Goal: Information Seeking & Learning: Understand process/instructions

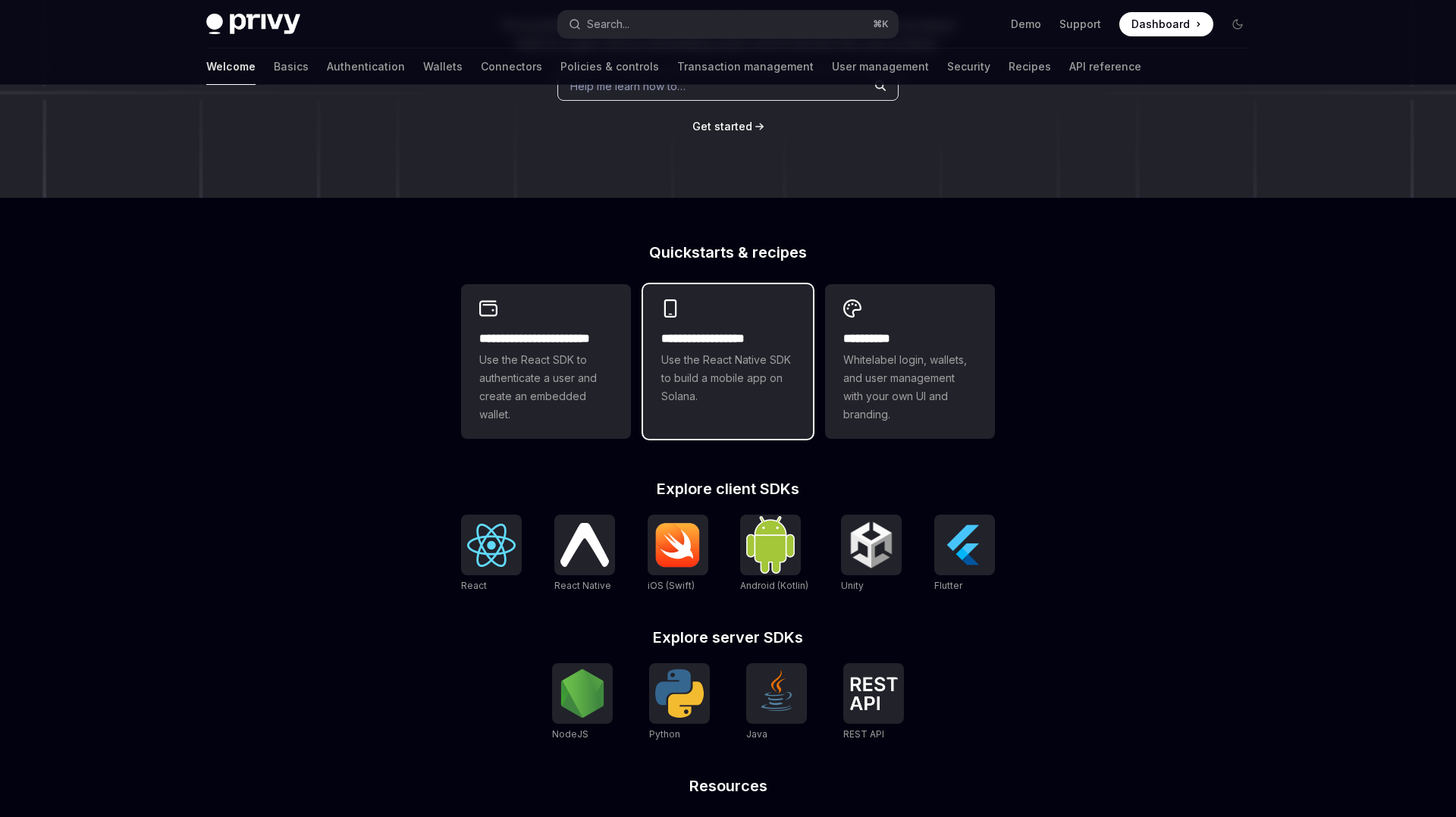
scroll to position [241, 0]
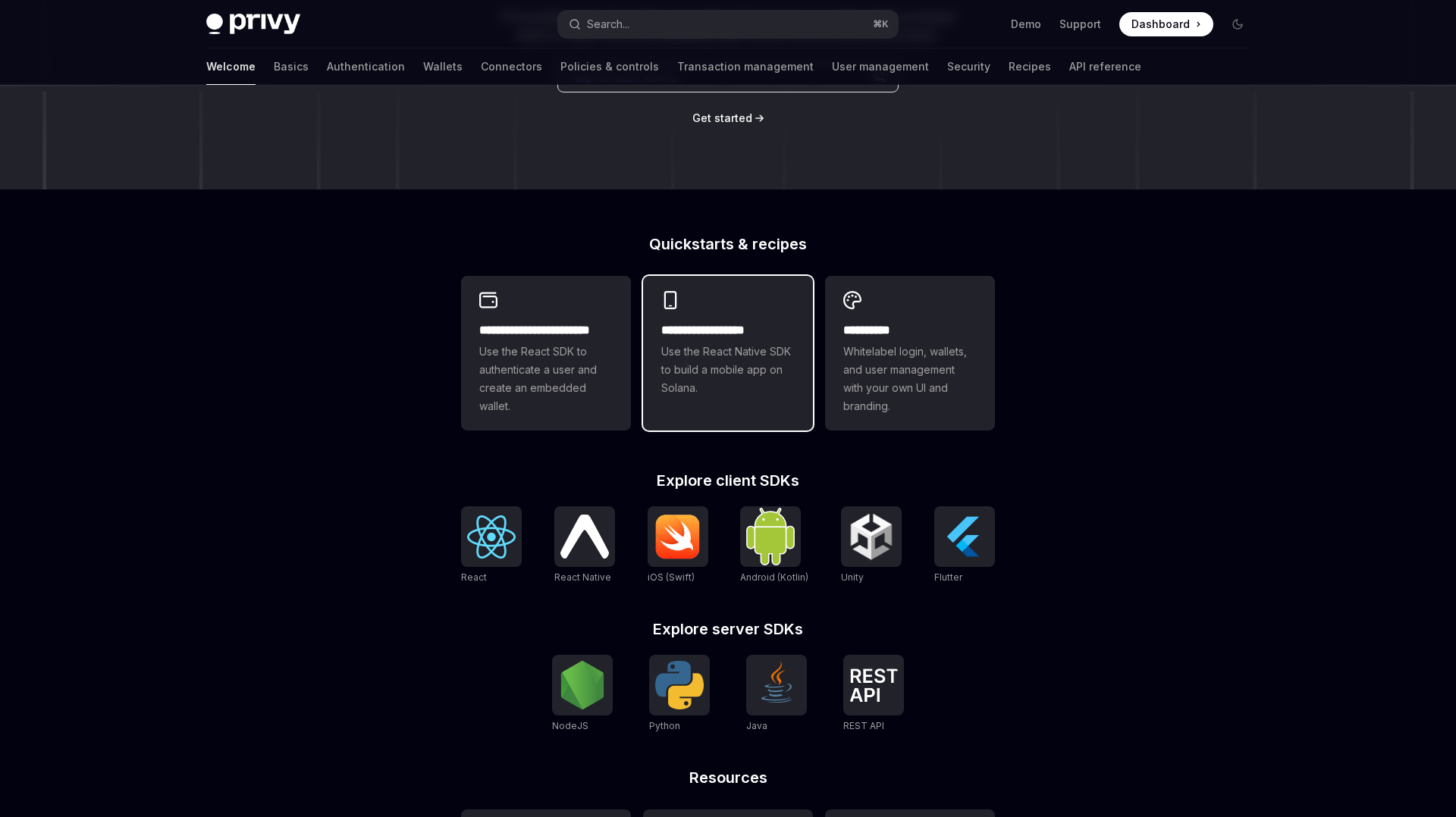
click at [740, 358] on span "Use the React Native SDK to build a mobile app on Solana." at bounding box center [728, 370] width 133 height 55
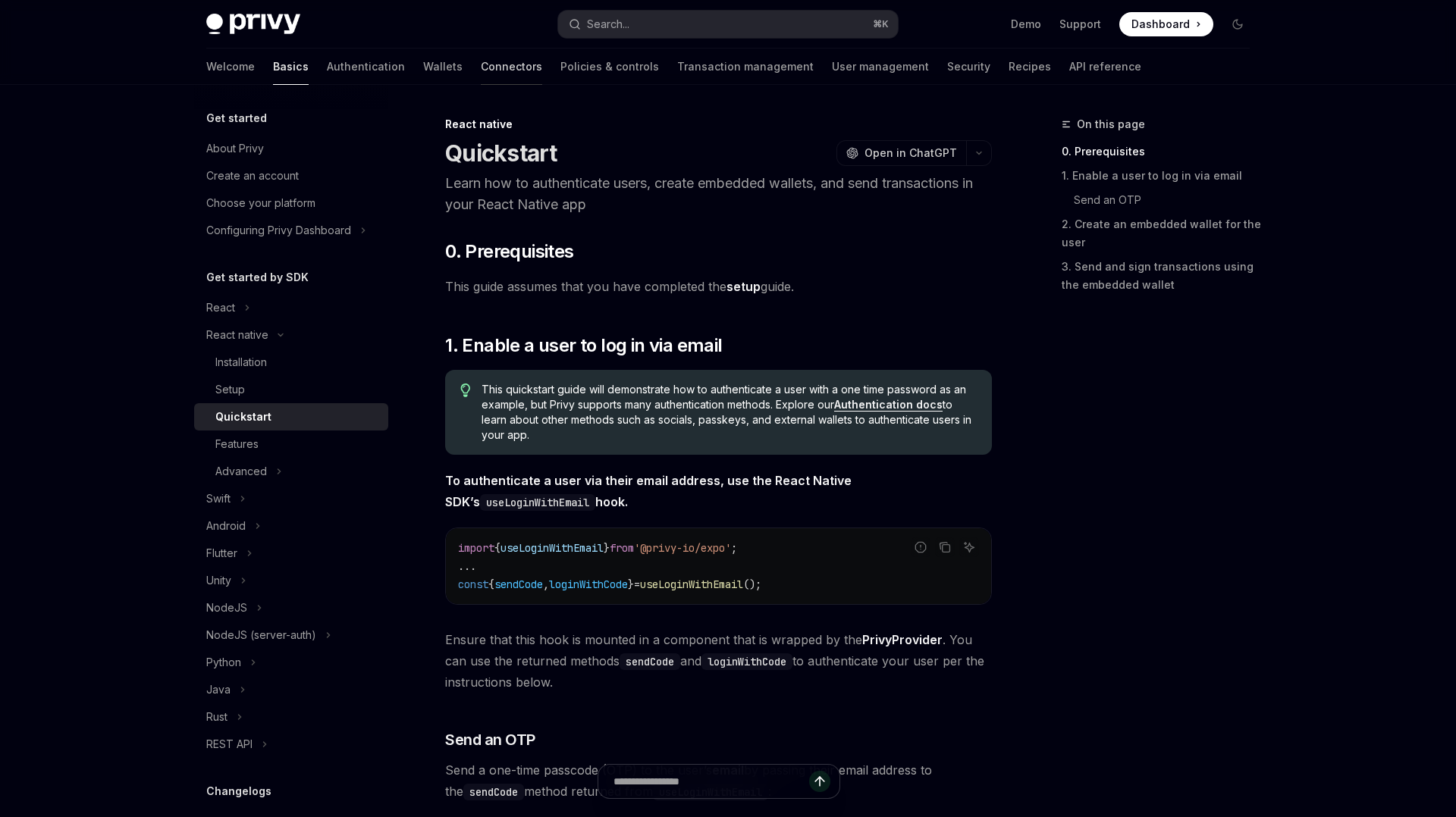
click at [481, 70] on link "Connectors" at bounding box center [511, 66] width 61 height 36
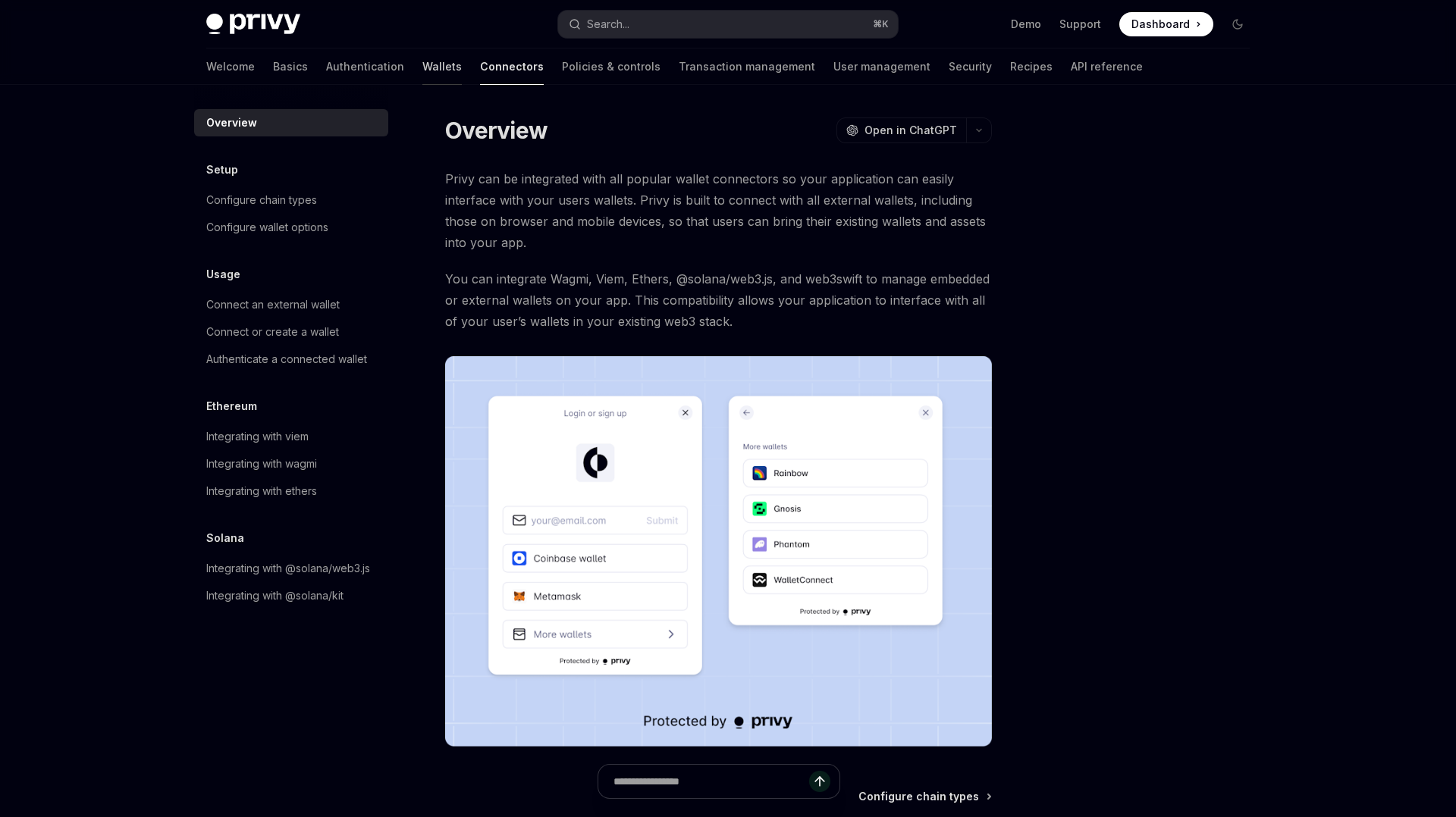
click at [423, 61] on link "Wallets" at bounding box center [442, 66] width 40 height 36
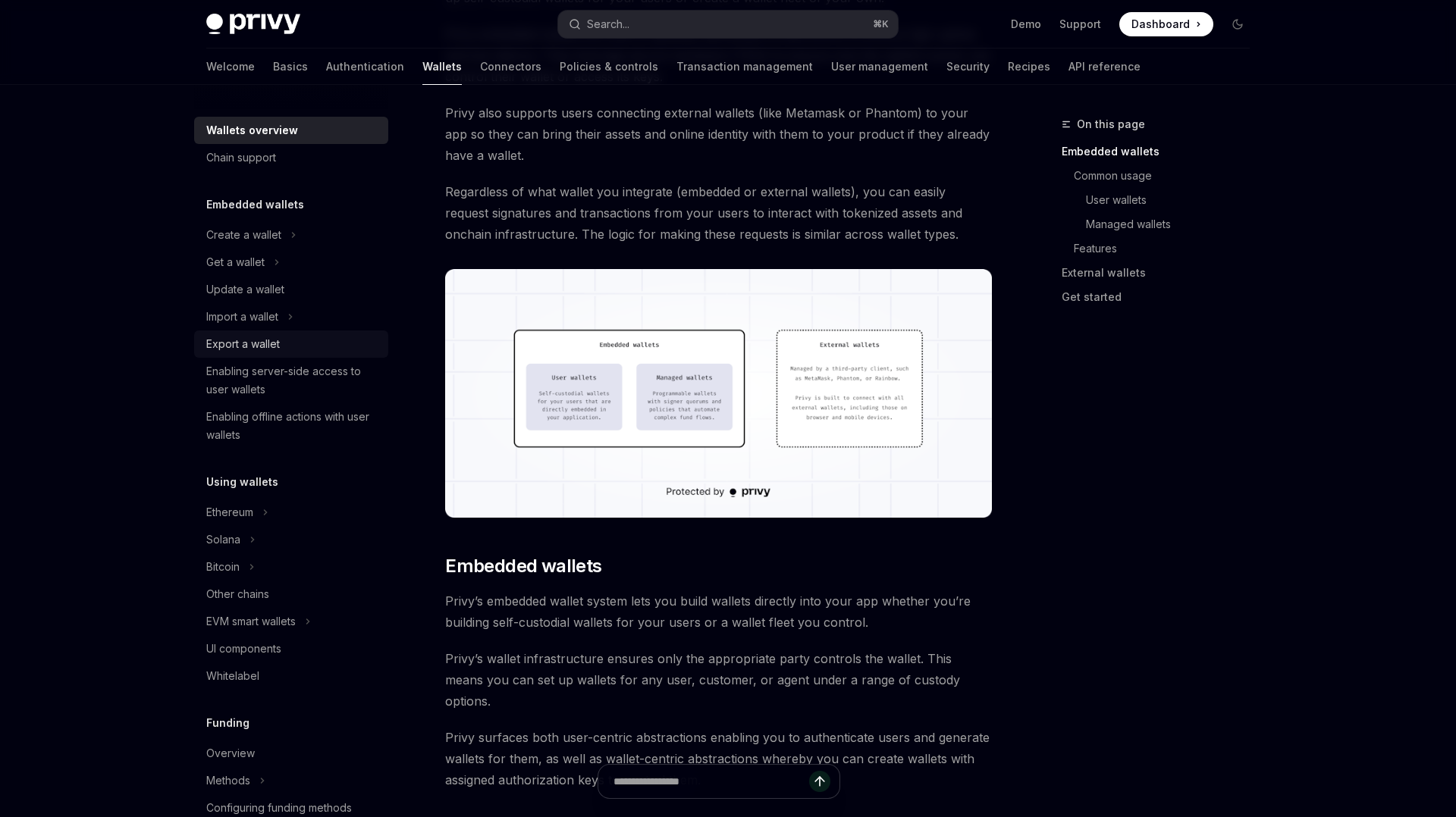
click at [250, 345] on div "Export a wallet" at bounding box center [243, 344] width 73 height 19
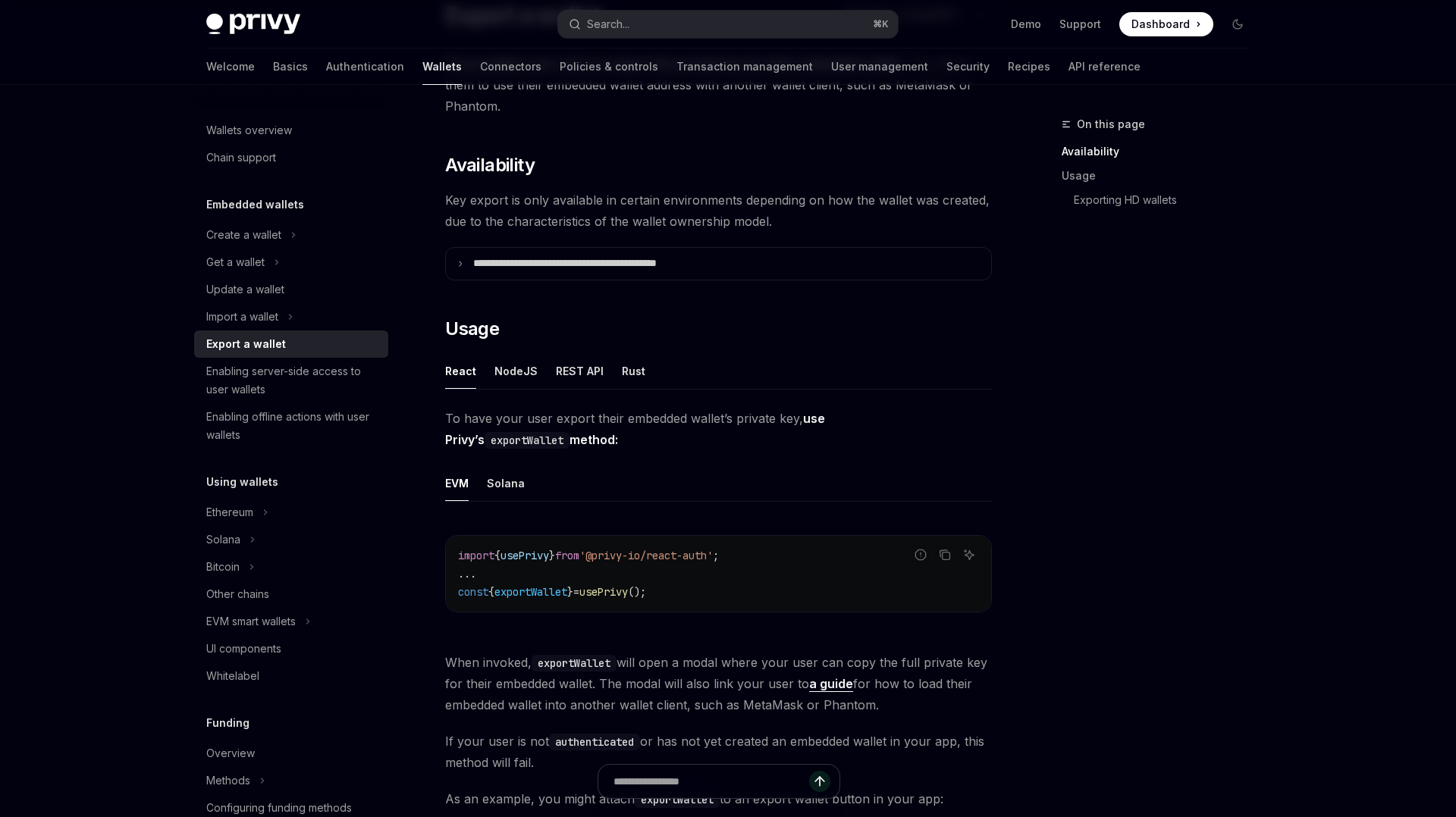
scroll to position [139, 0]
click at [256, 235] on div "Create a wallet" at bounding box center [244, 235] width 75 height 19
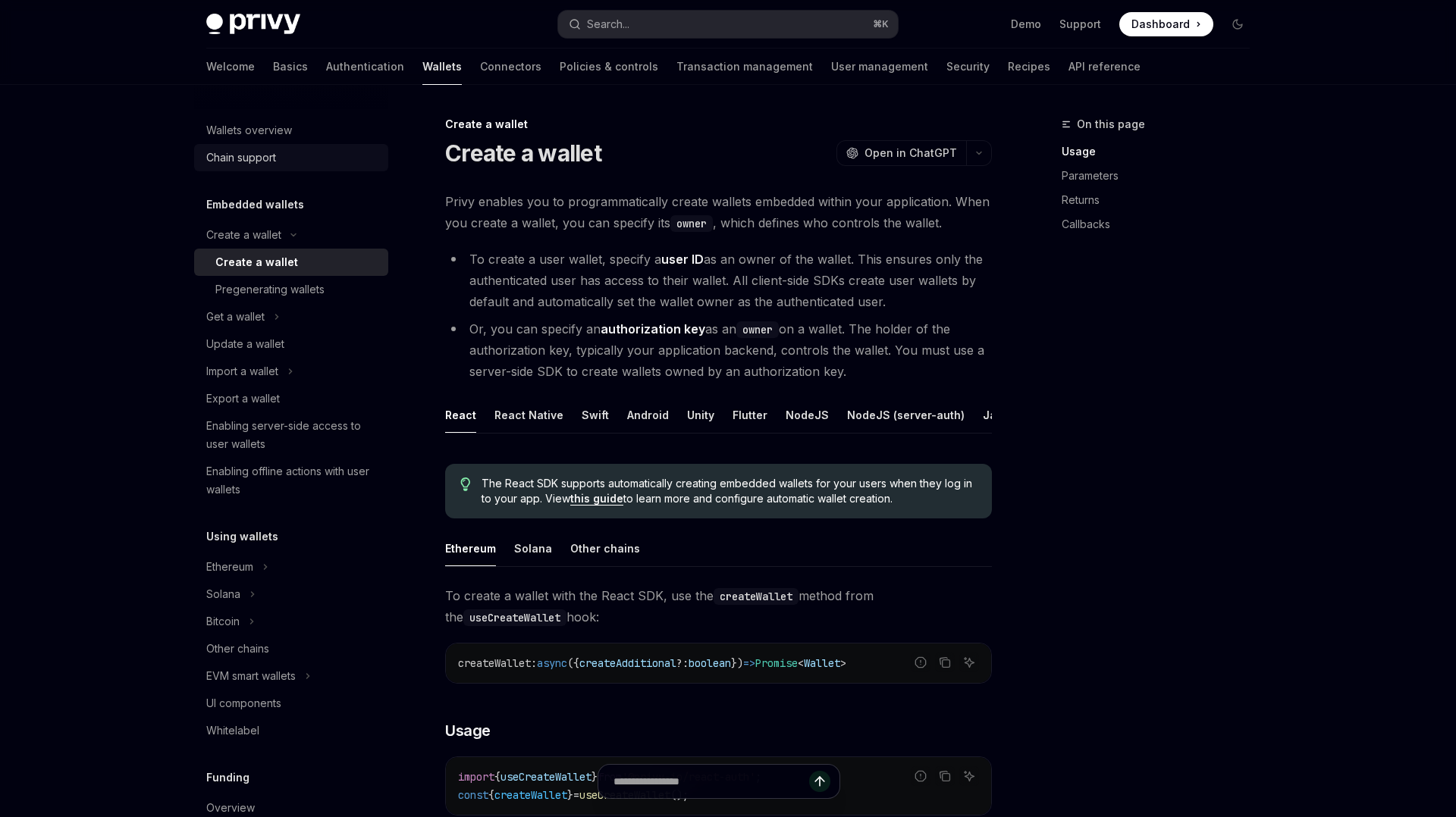
click at [261, 147] on link "Chain support" at bounding box center [291, 158] width 194 height 27
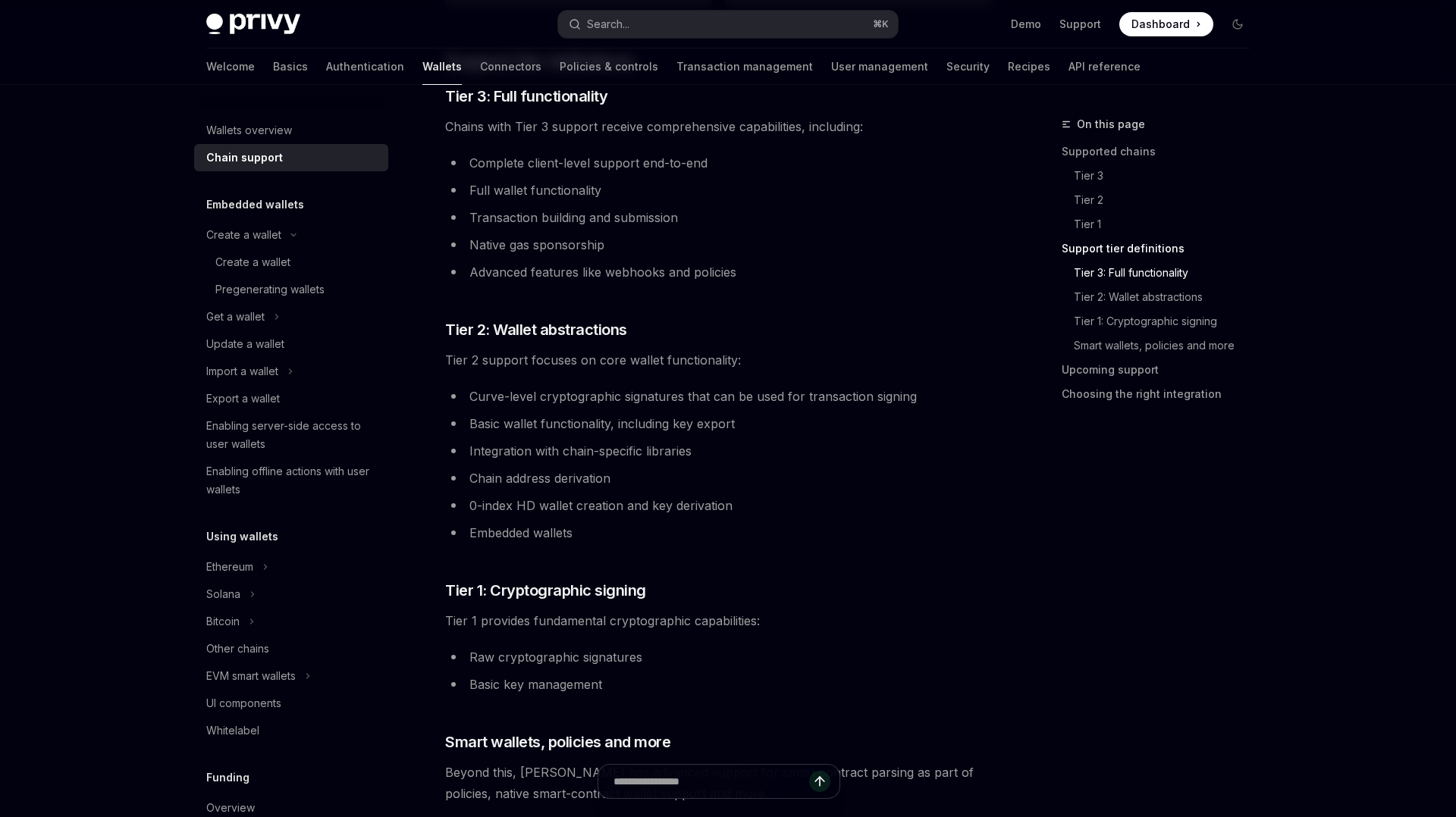
scroll to position [874, 0]
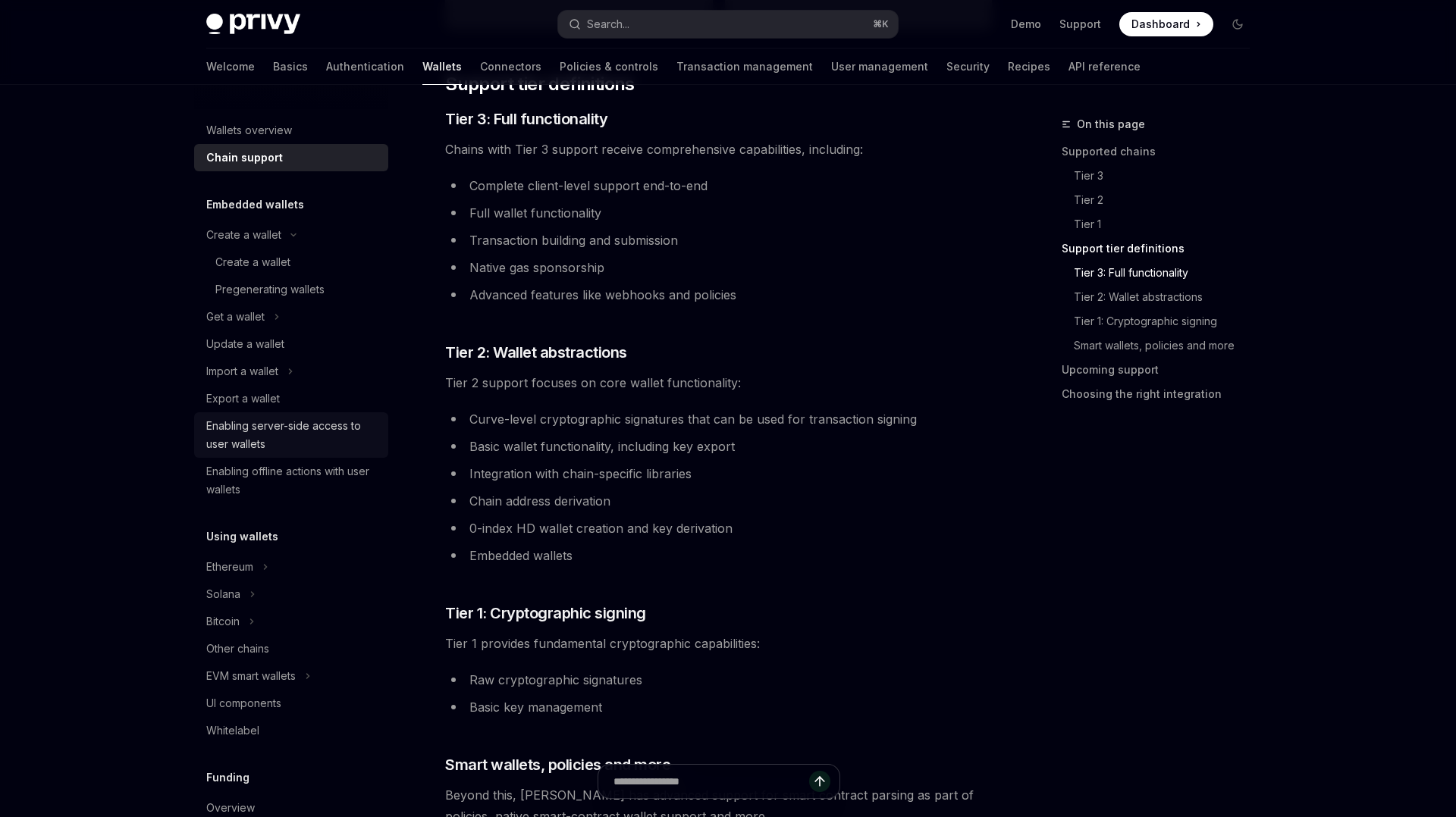
click at [267, 436] on div "Enabling server-side access to user wallets" at bounding box center [293, 435] width 173 height 36
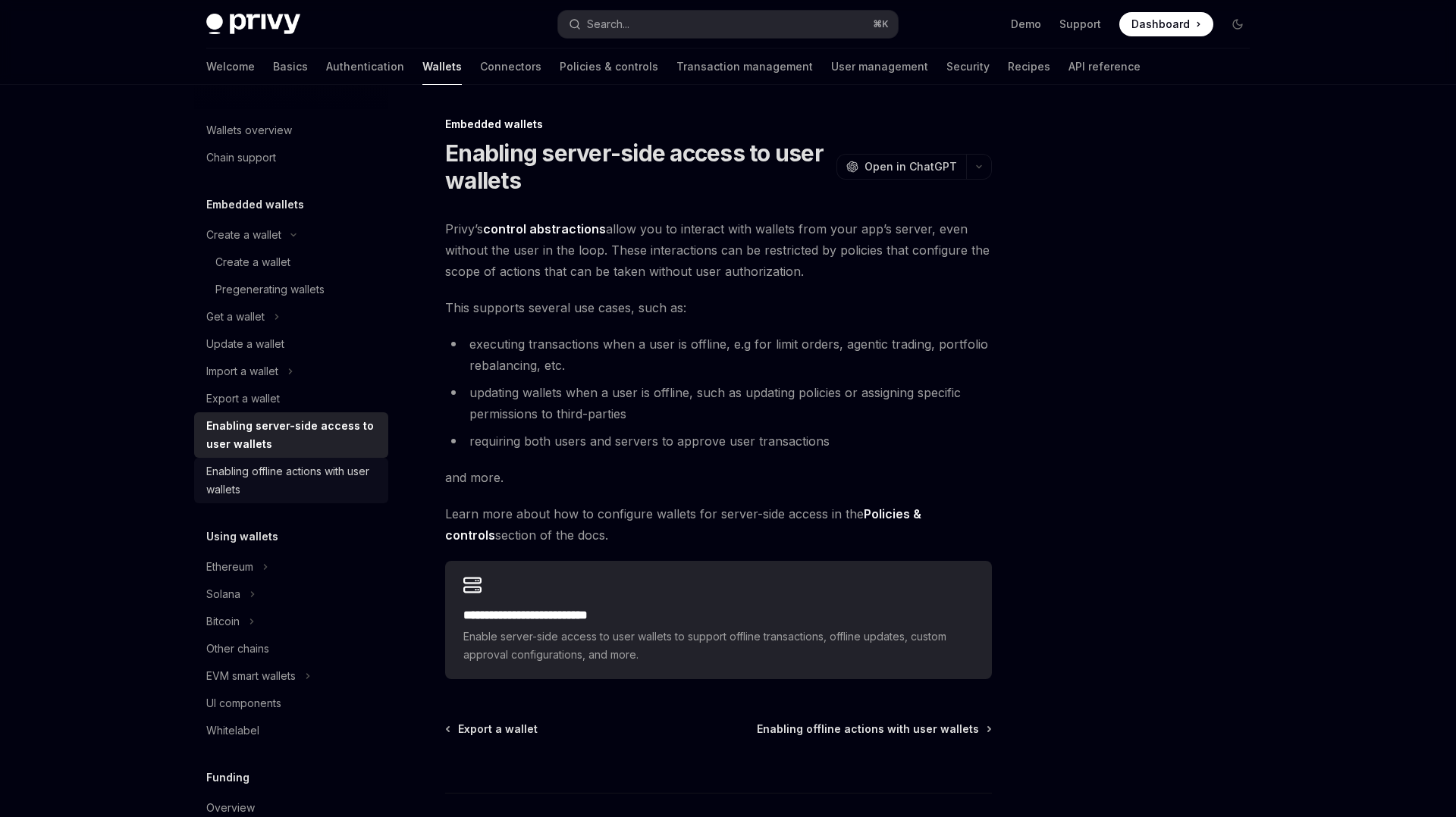
click at [266, 477] on div "Enabling offline actions with user wallets" at bounding box center [293, 480] width 173 height 36
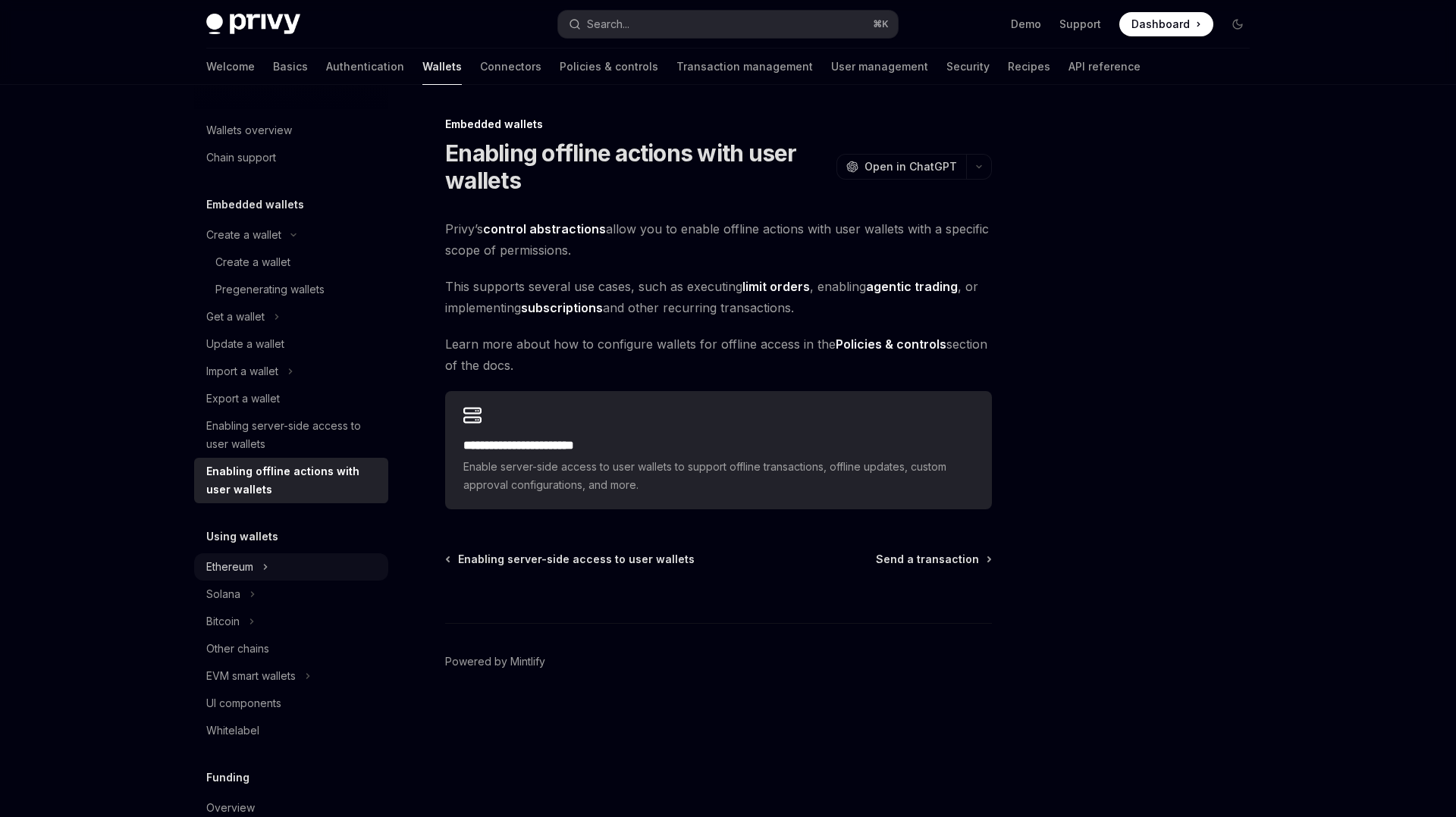
click at [243, 572] on div "Ethereum" at bounding box center [230, 567] width 47 height 19
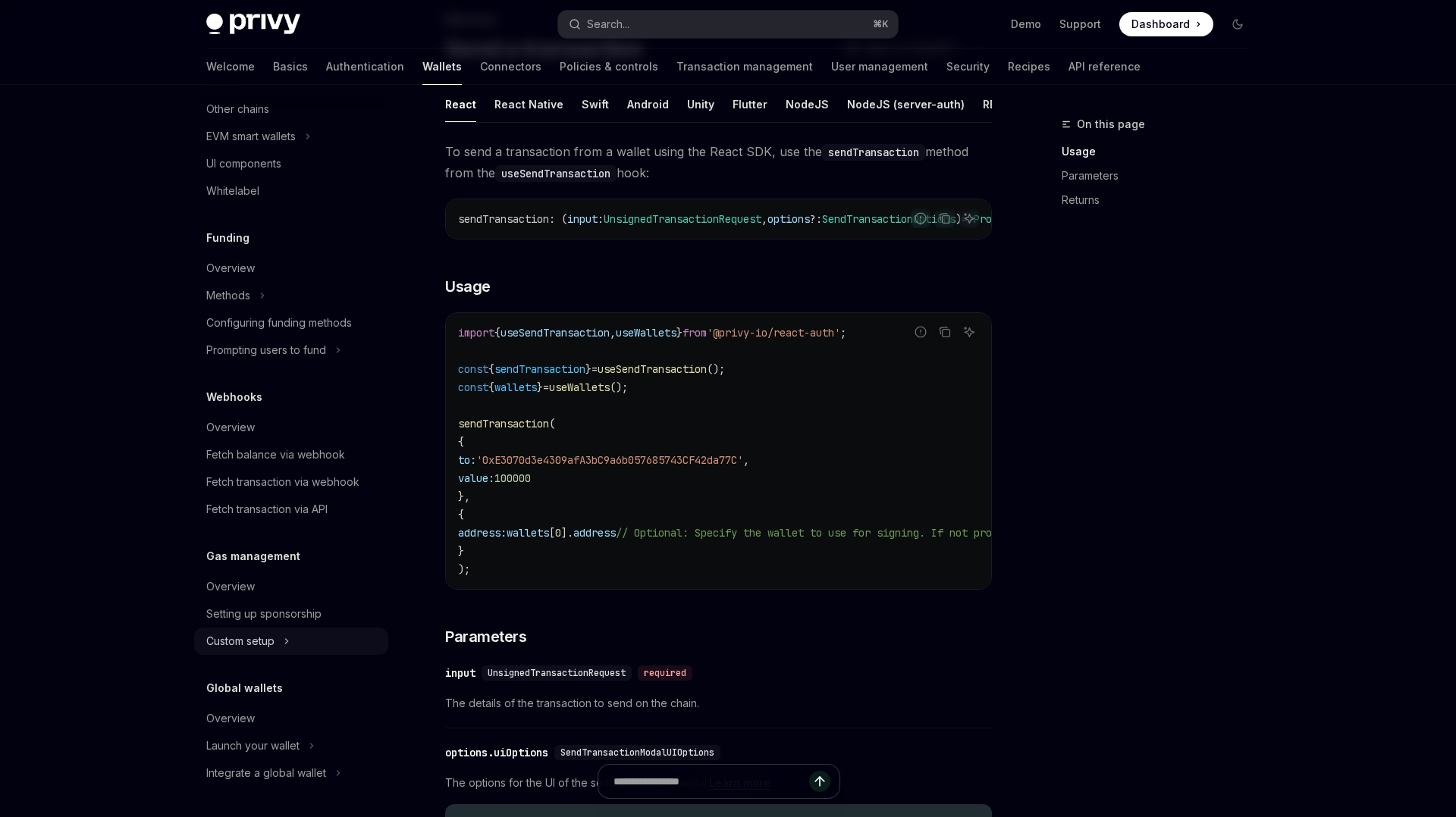
scroll to position [106, 0]
click at [281, 744] on div "Launch your wallet" at bounding box center [253, 746] width 94 height 19
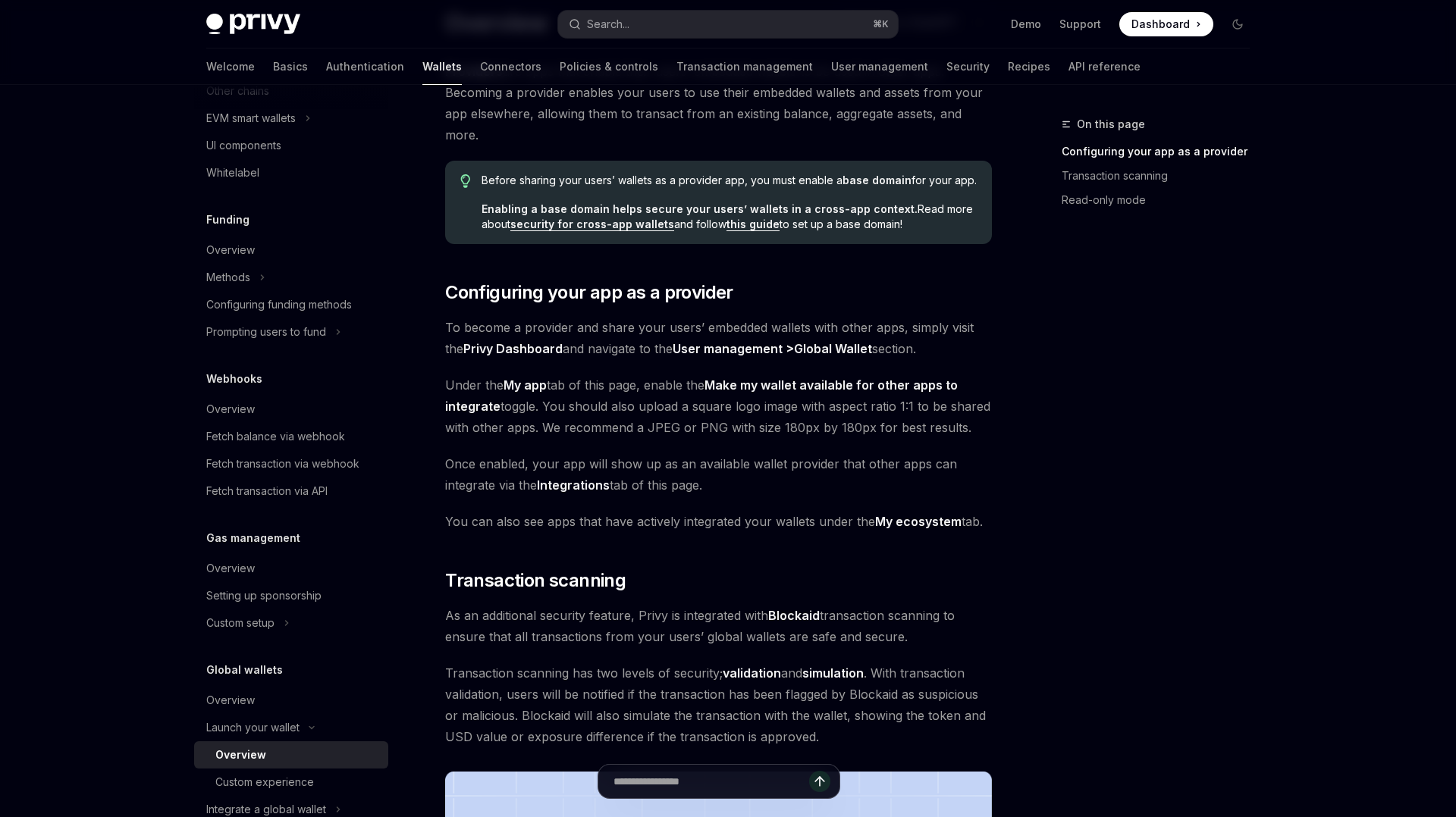
scroll to position [858, 0]
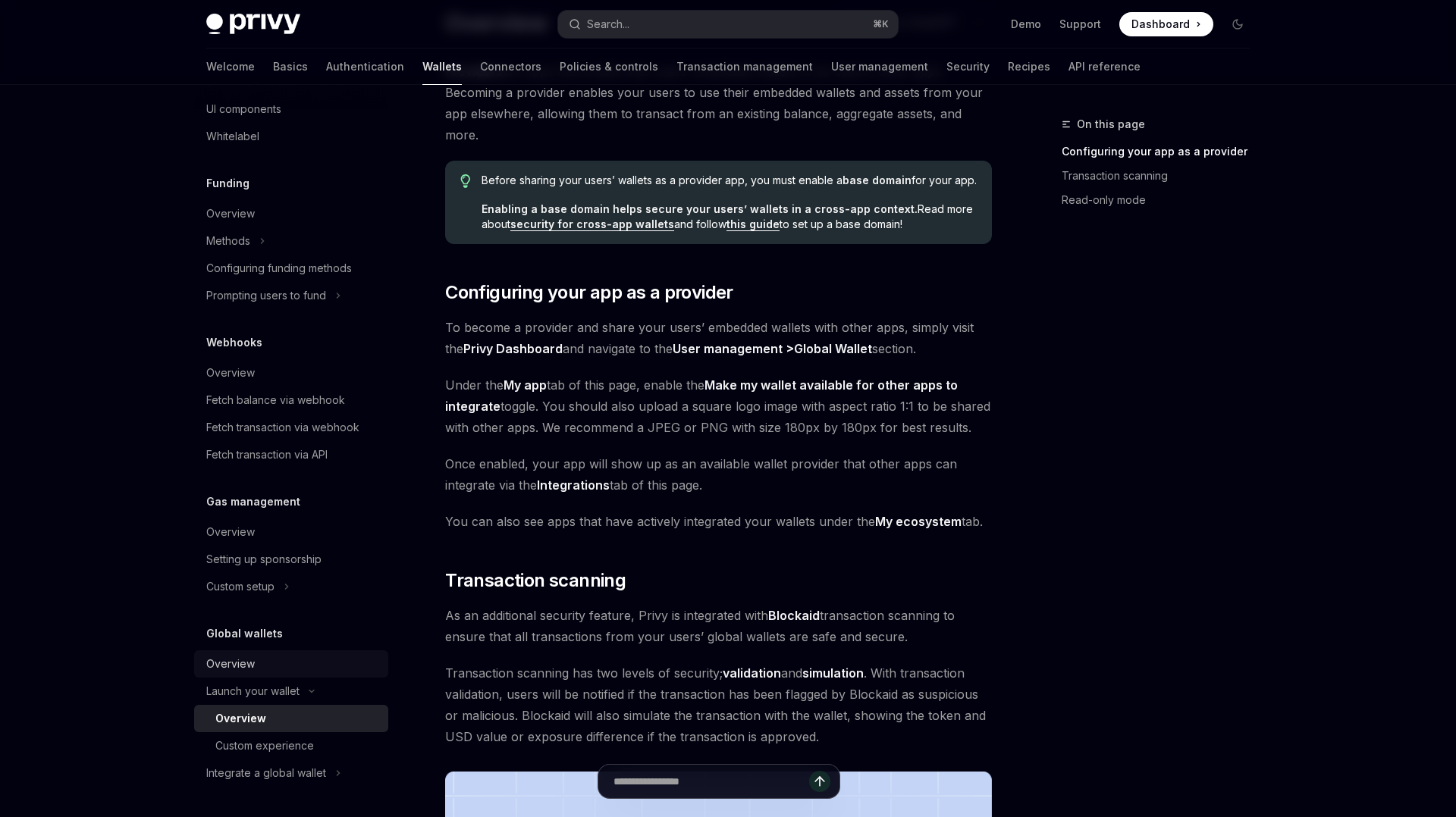
click at [252, 660] on div "Overview" at bounding box center [231, 664] width 48 height 19
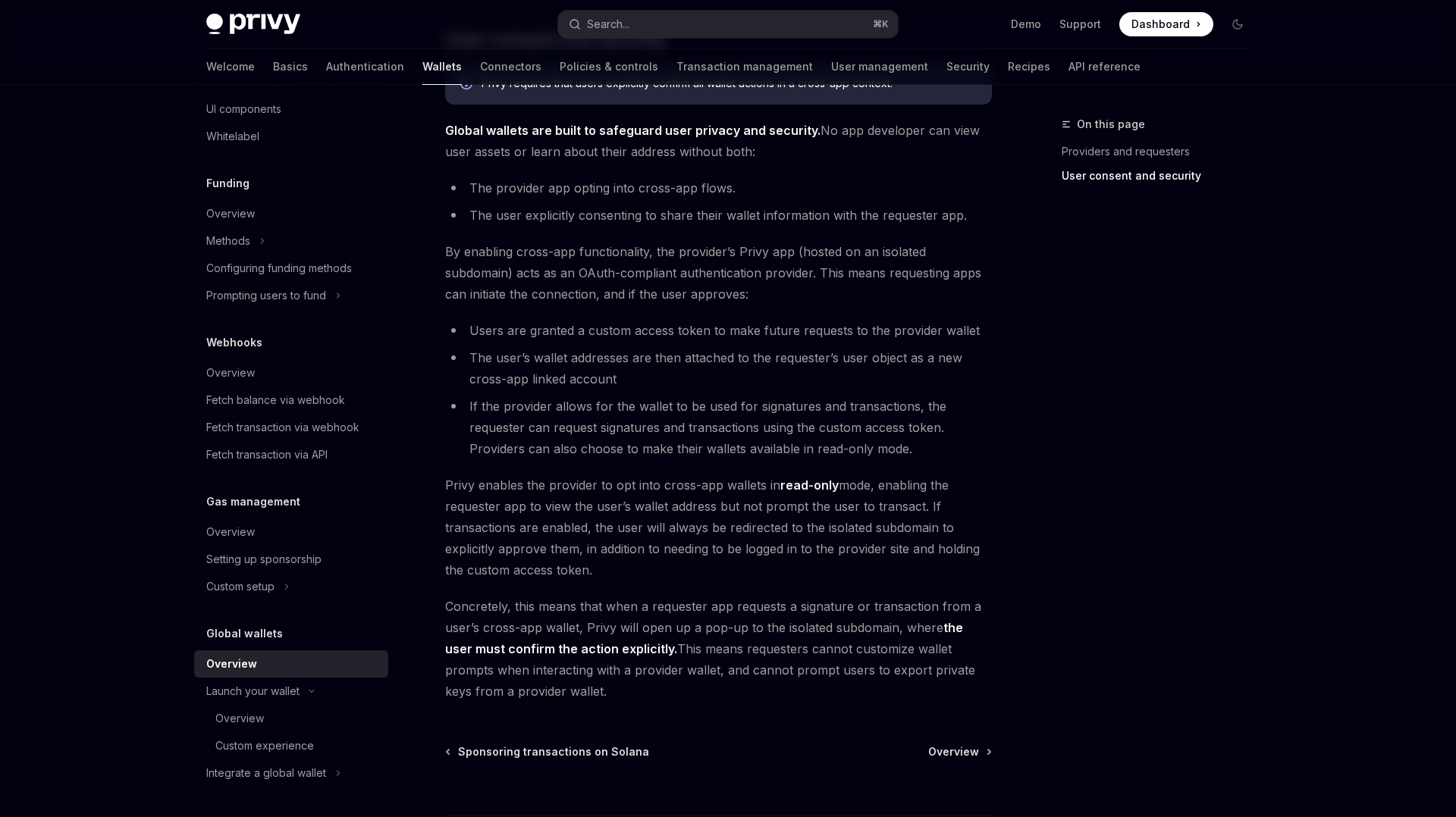
scroll to position [1123, 0]
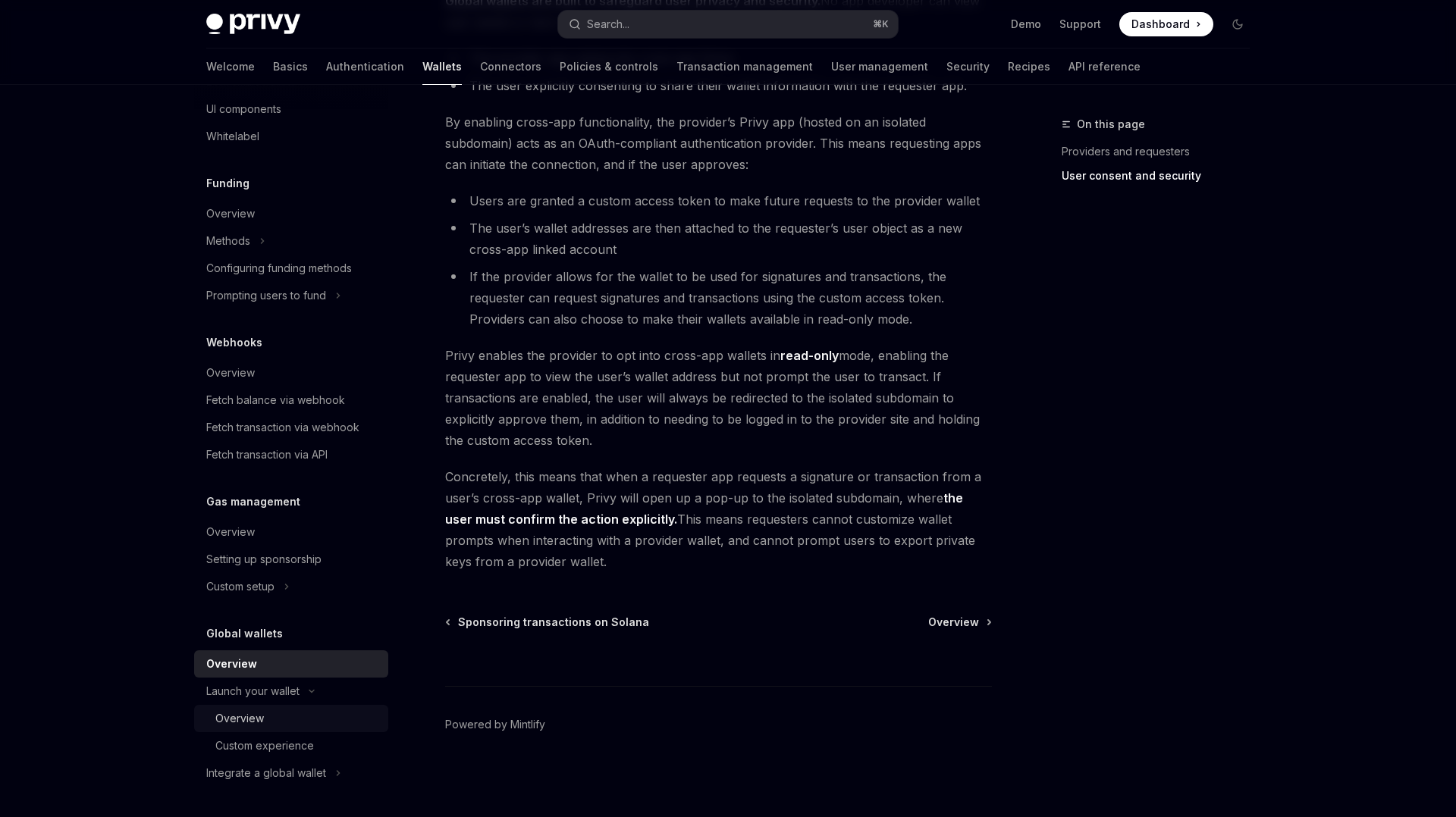
click at [253, 722] on div "Overview" at bounding box center [240, 719] width 48 height 19
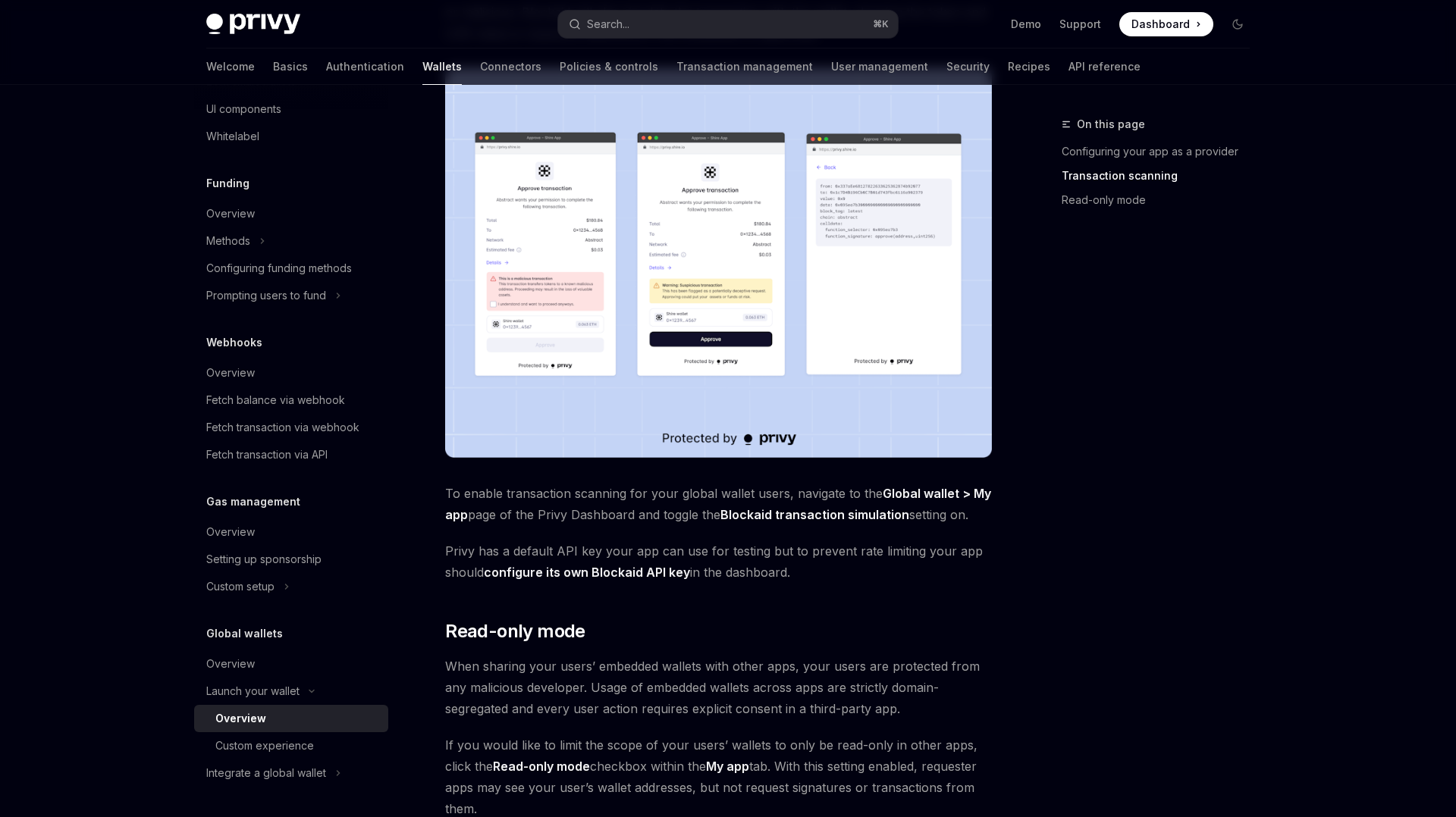
scroll to position [1138, 0]
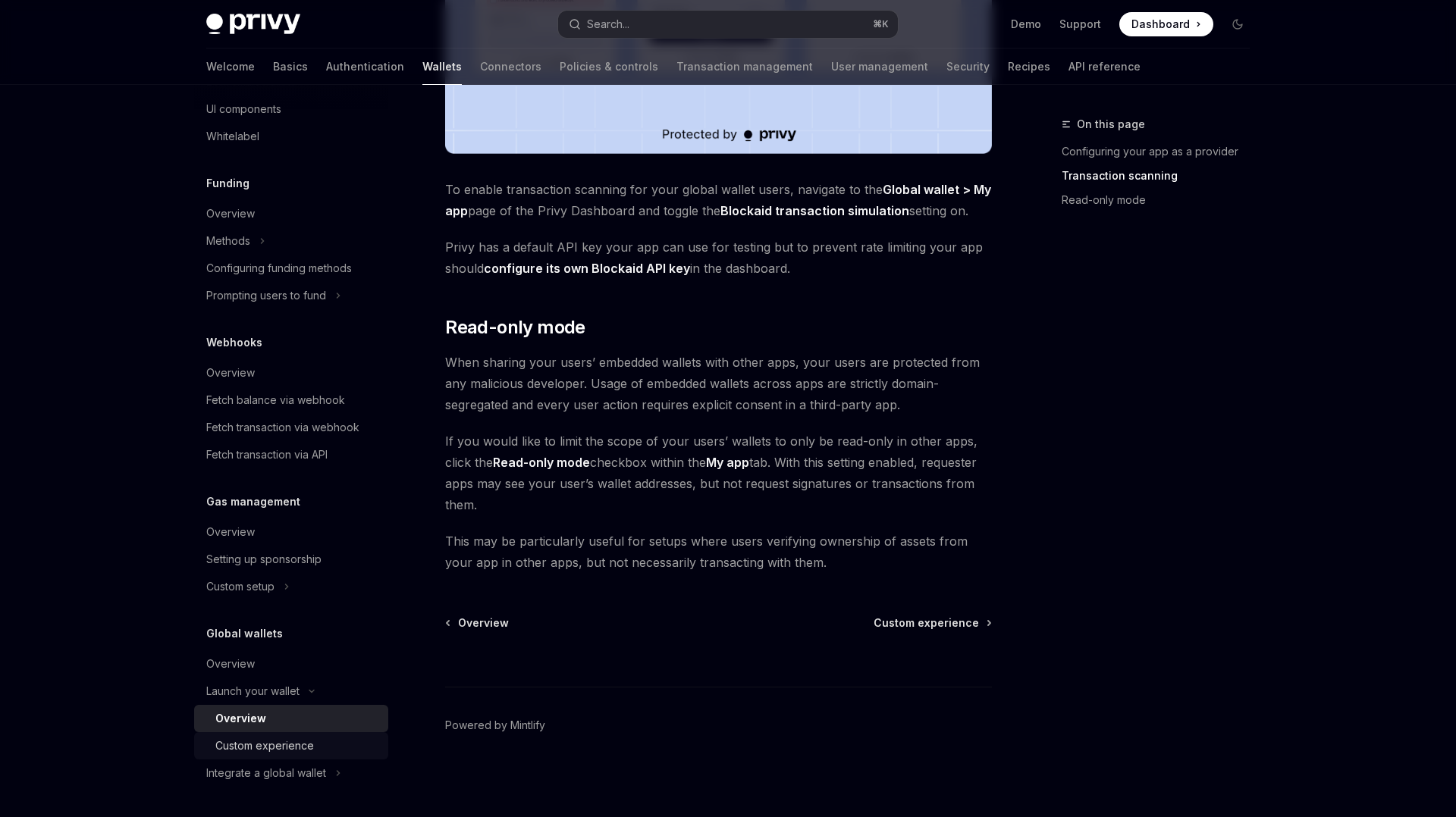
click at [273, 755] on link "Custom experience" at bounding box center [291, 746] width 194 height 27
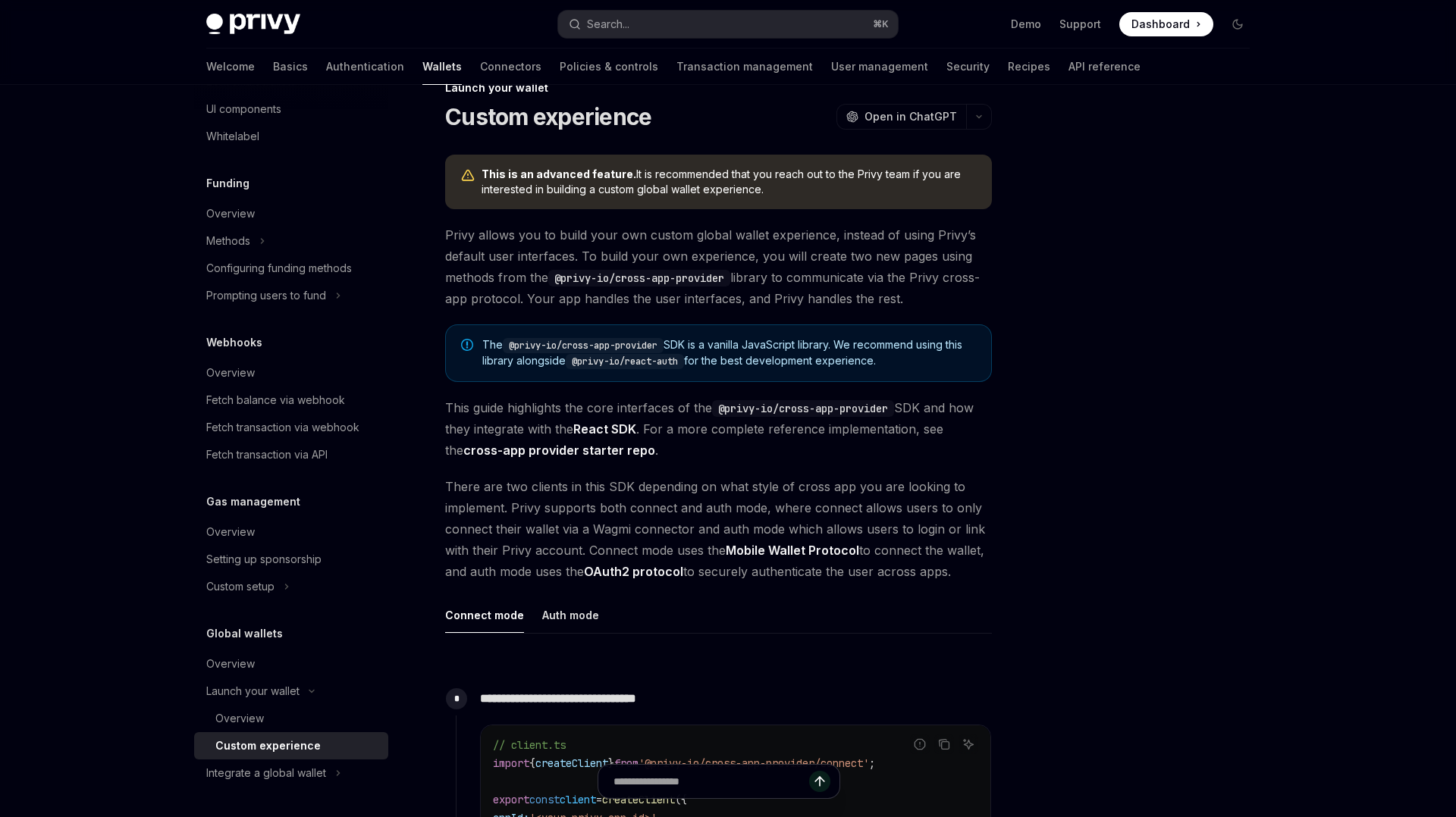
scroll to position [40, 0]
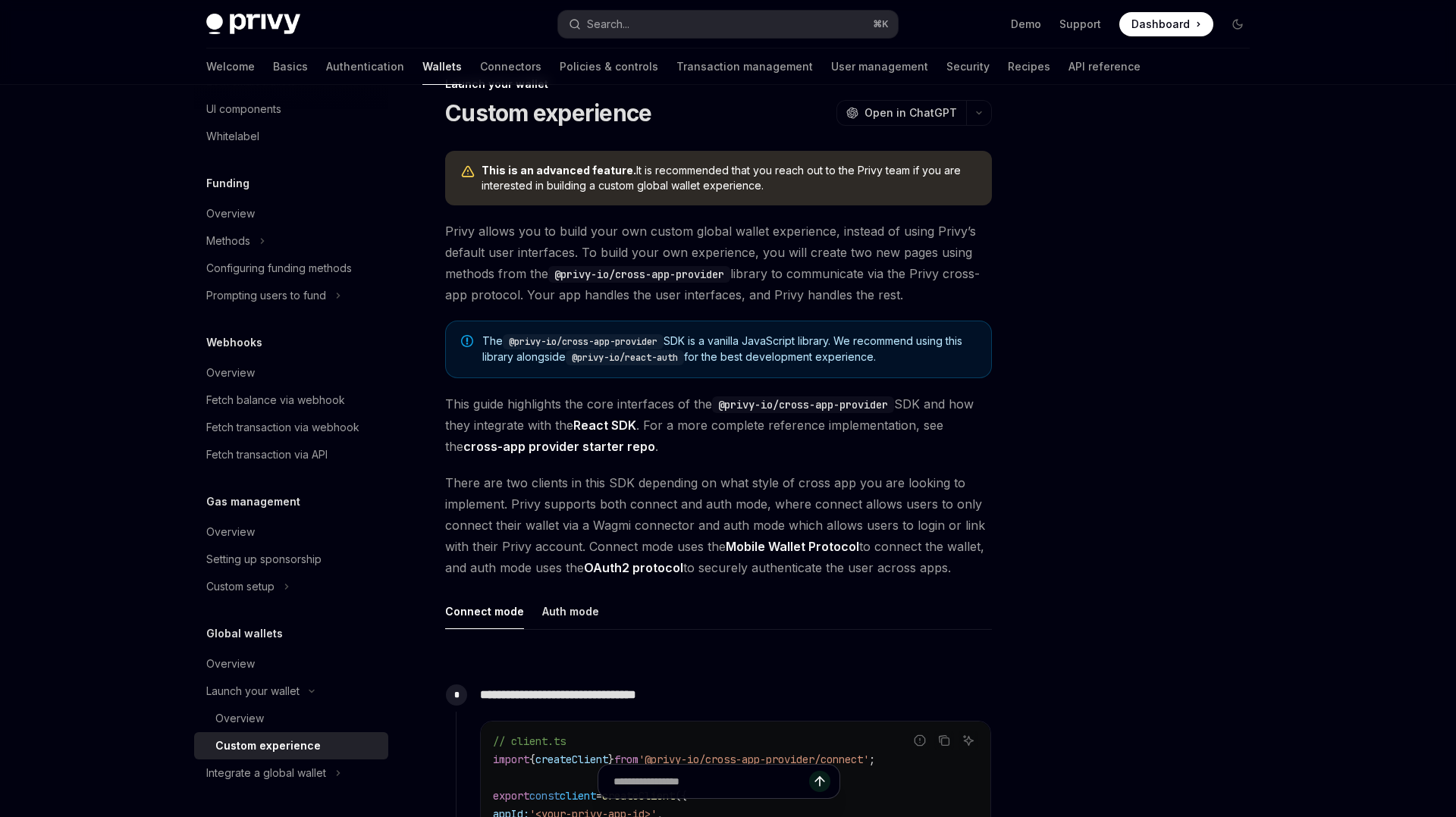
drag, startPoint x: 916, startPoint y: 359, endPoint x: 485, endPoint y: 341, distance: 431.4
click at [485, 341] on span "The @privy-io/cross-app-provider SDK is a vanilla JavaScript library. We recomm…" at bounding box center [729, 349] width 494 height 31
click at [474, 313] on div at bounding box center [474, 313] width 0 height 0
click at [483, 355] on span "The @privy-io/cross-app-provider SDK is a vanilla JavaScript library. We recomm…" at bounding box center [729, 349] width 494 height 31
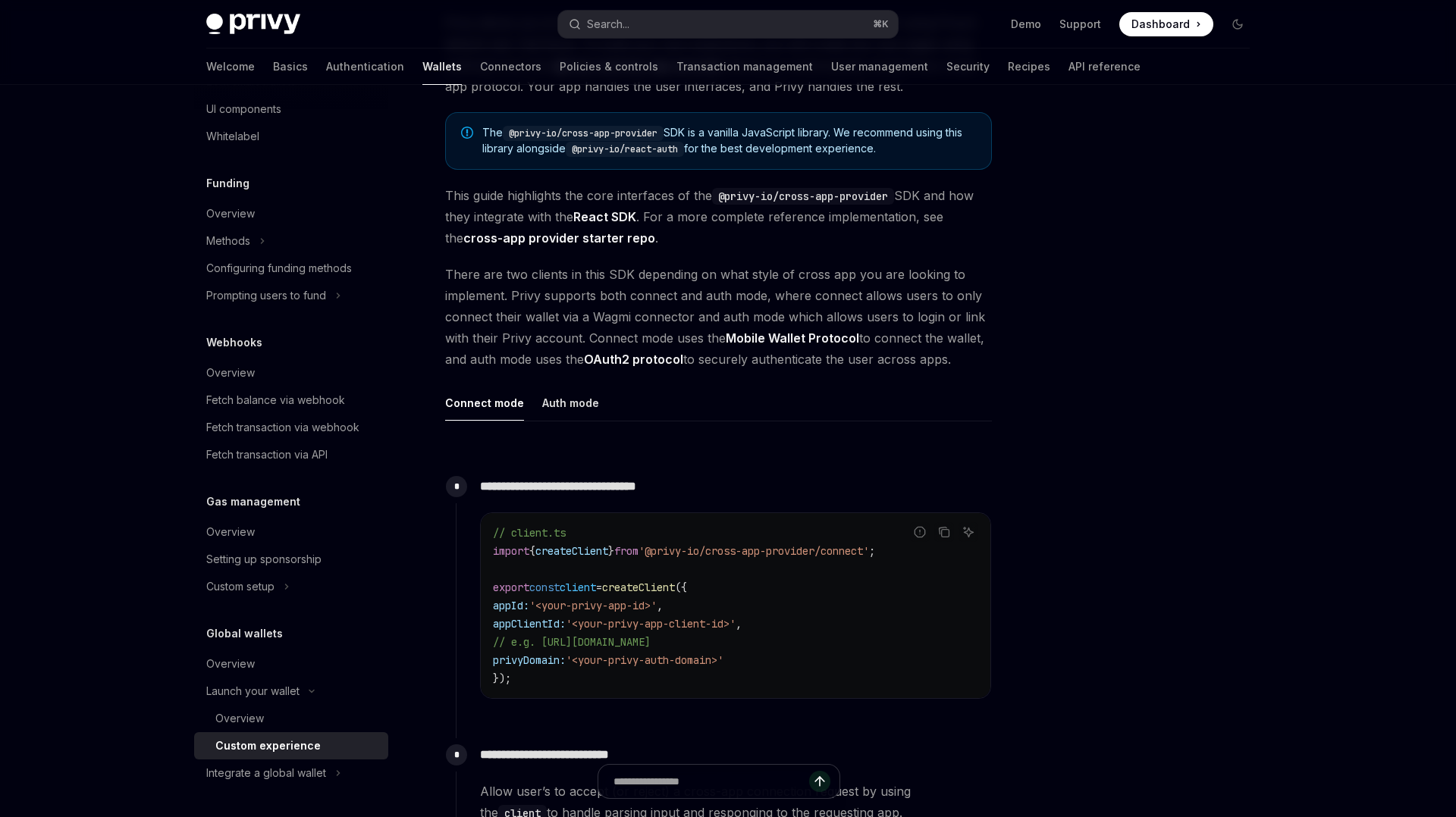
scroll to position [266, 0]
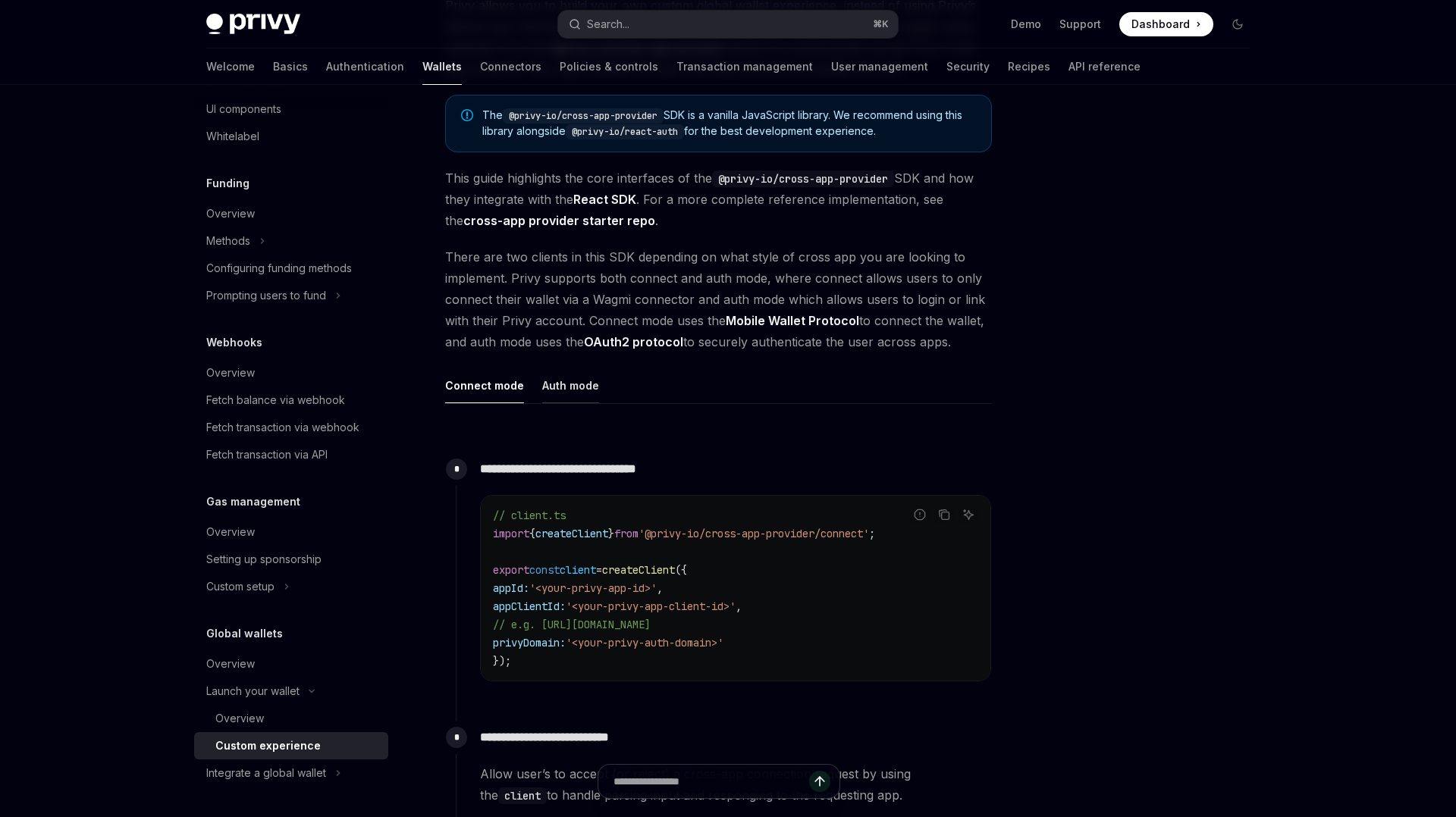
click at [578, 398] on button "Auth mode" at bounding box center [570, 386] width 57 height 35
type textarea "*"
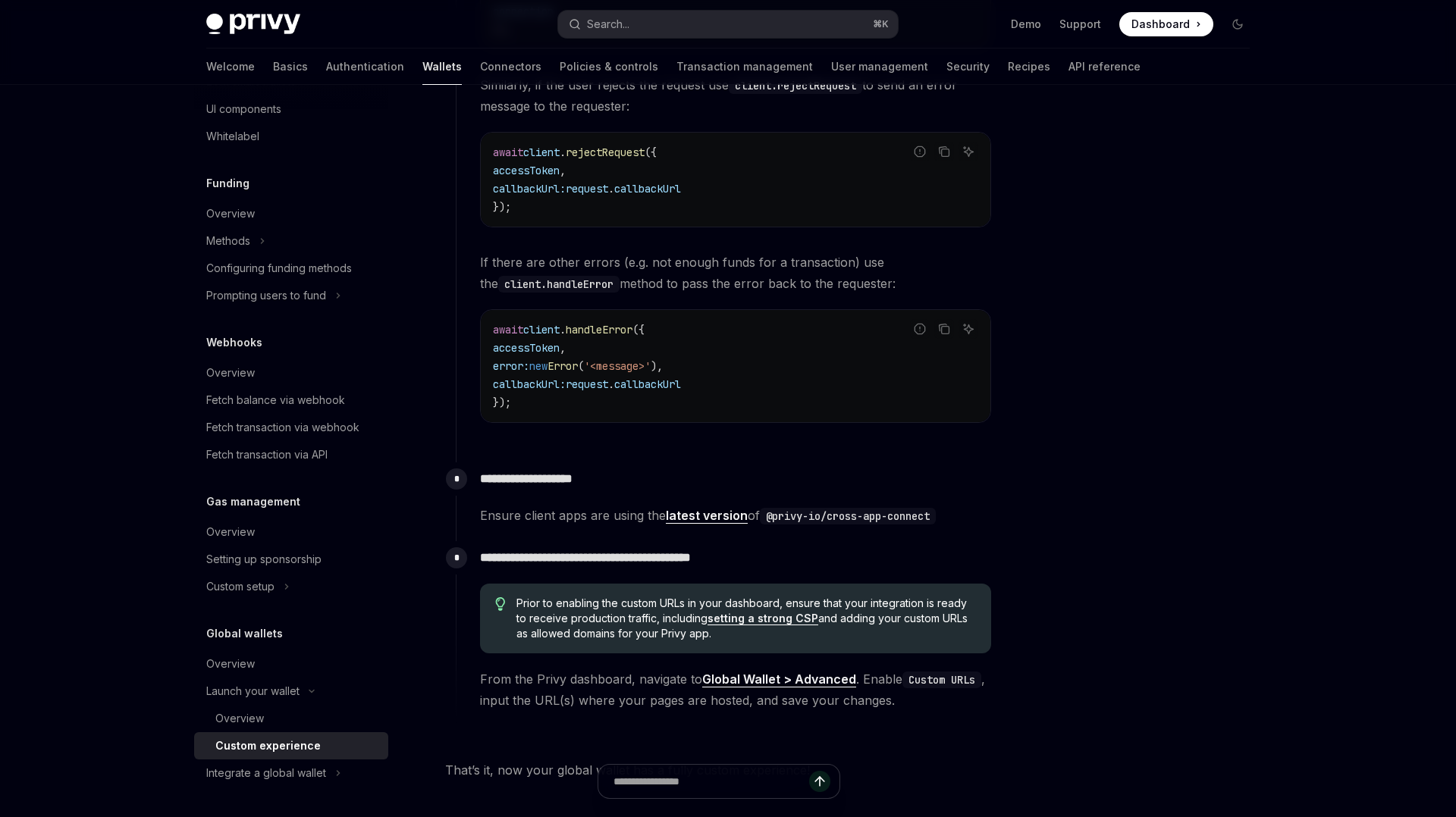
scroll to position [2432, 0]
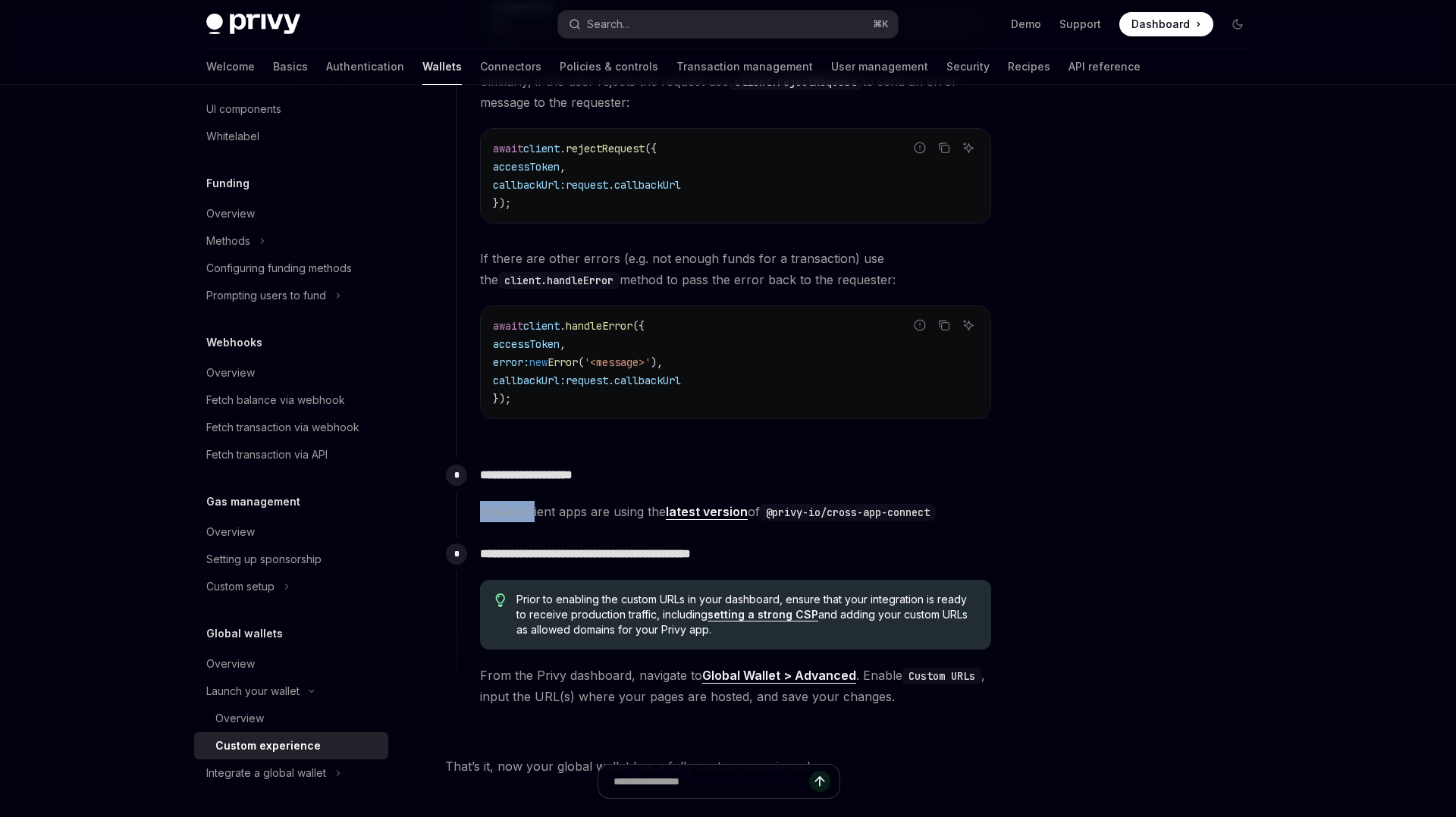
drag, startPoint x: 475, startPoint y: 514, endPoint x: 533, endPoint y: 512, distance: 58.0
click at [533, 512] on div "**********" at bounding box center [724, 490] width 536 height 64
click at [550, 473] on p "**********" at bounding box center [736, 475] width 511 height 21
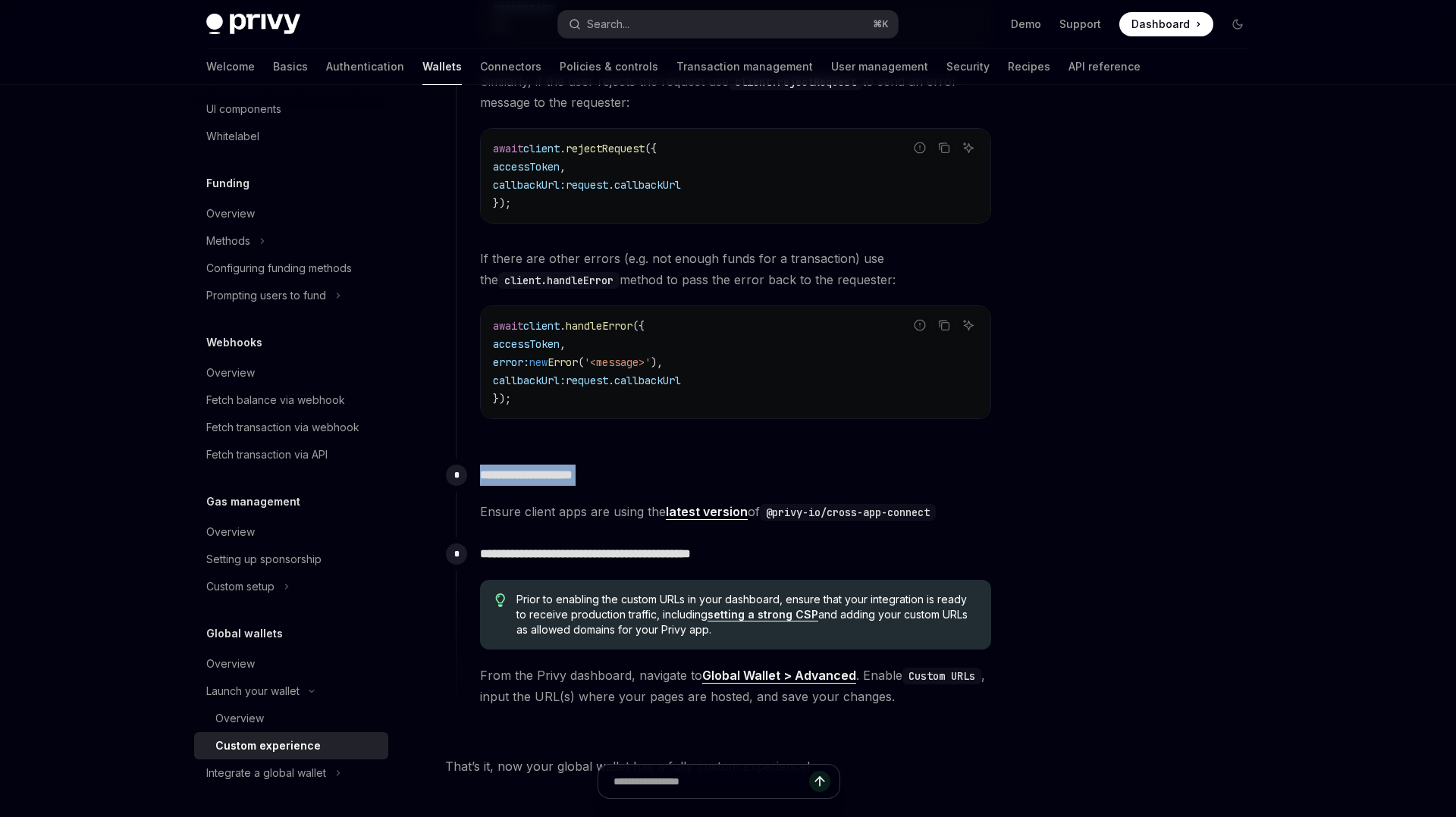
click at [540, 446] on div at bounding box center [540, 446] width 0 height 0
drag, startPoint x: 962, startPoint y: 511, endPoint x: 773, endPoint y: 511, distance: 189.0
click at [773, 511] on span "Ensure client apps are using the latest version of @privy-io/cross-app-connect" at bounding box center [736, 511] width 511 height 21
copy code "@privy-io/cross-app-connect"
click at [574, 507] on span "Ensure client apps are using the latest version of @privy-io/cross-app-connect" at bounding box center [736, 511] width 511 height 21
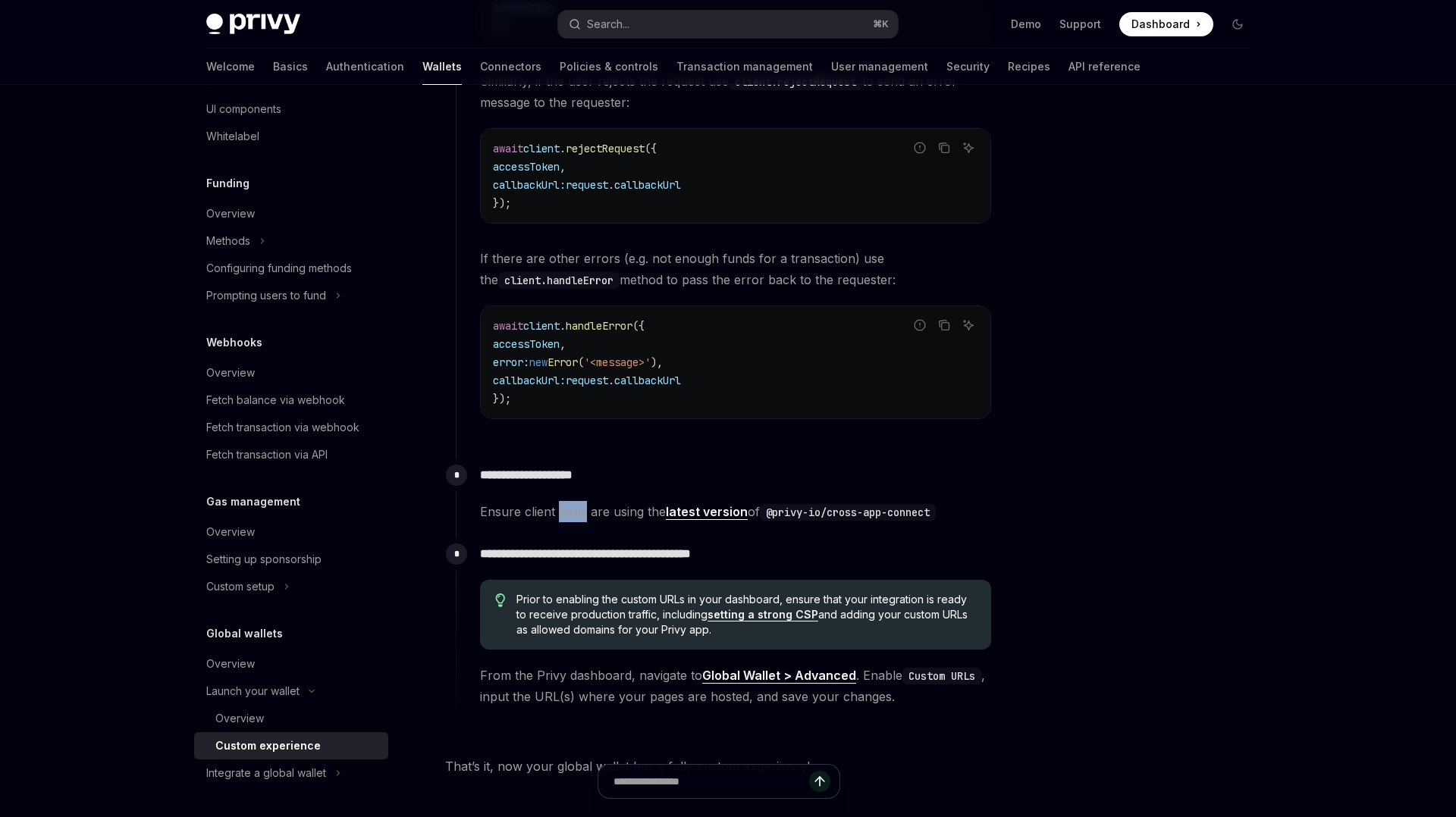
click at [574, 507] on span "Ensure client apps are using the latest version of @privy-io/cross-app-connect" at bounding box center [736, 511] width 511 height 21
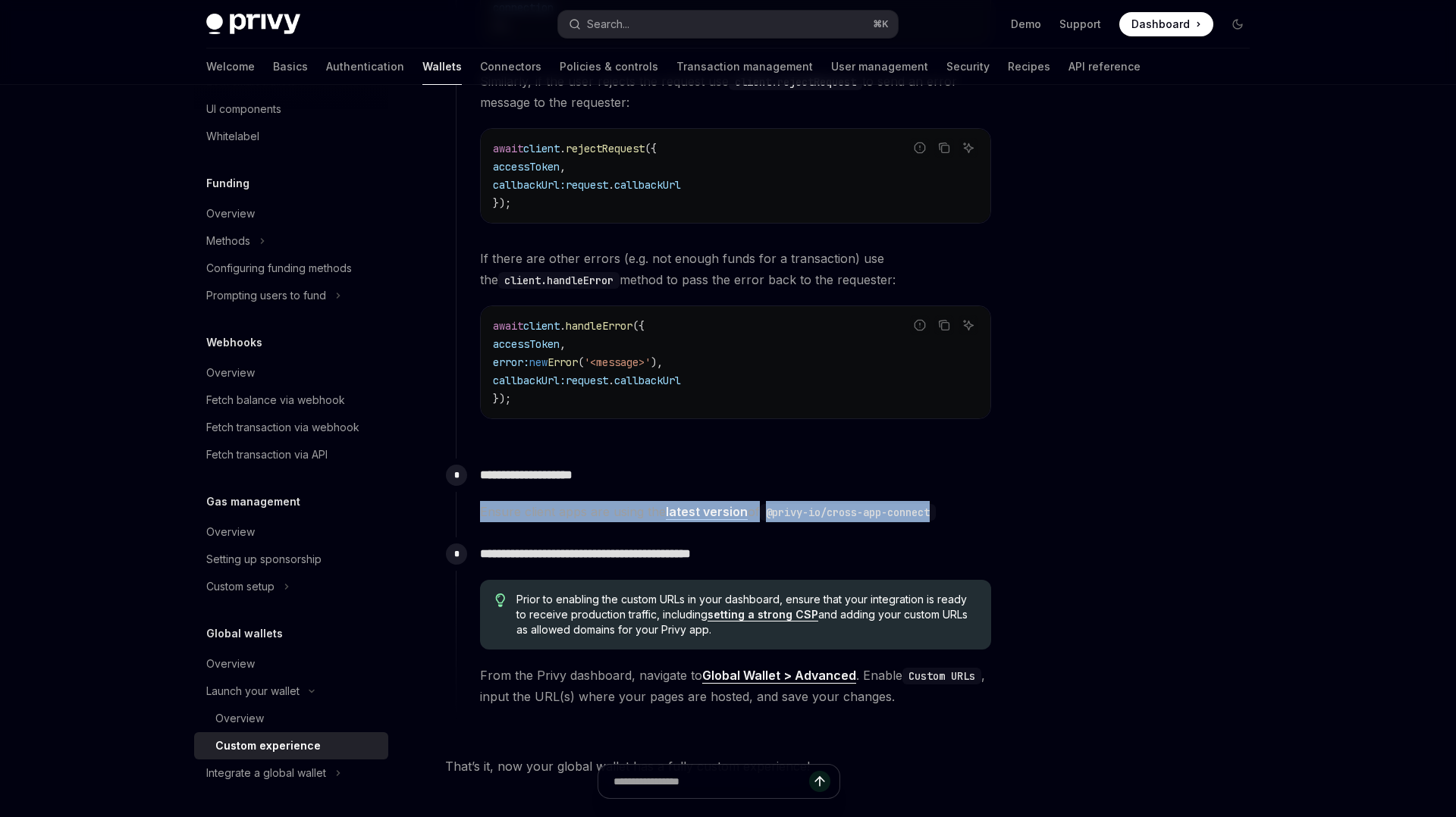
click at [574, 507] on span "Ensure client apps are using the latest version of @privy-io/cross-app-connect" at bounding box center [736, 511] width 511 height 21
click at [564, 481] on div at bounding box center [564, 481] width 0 height 0
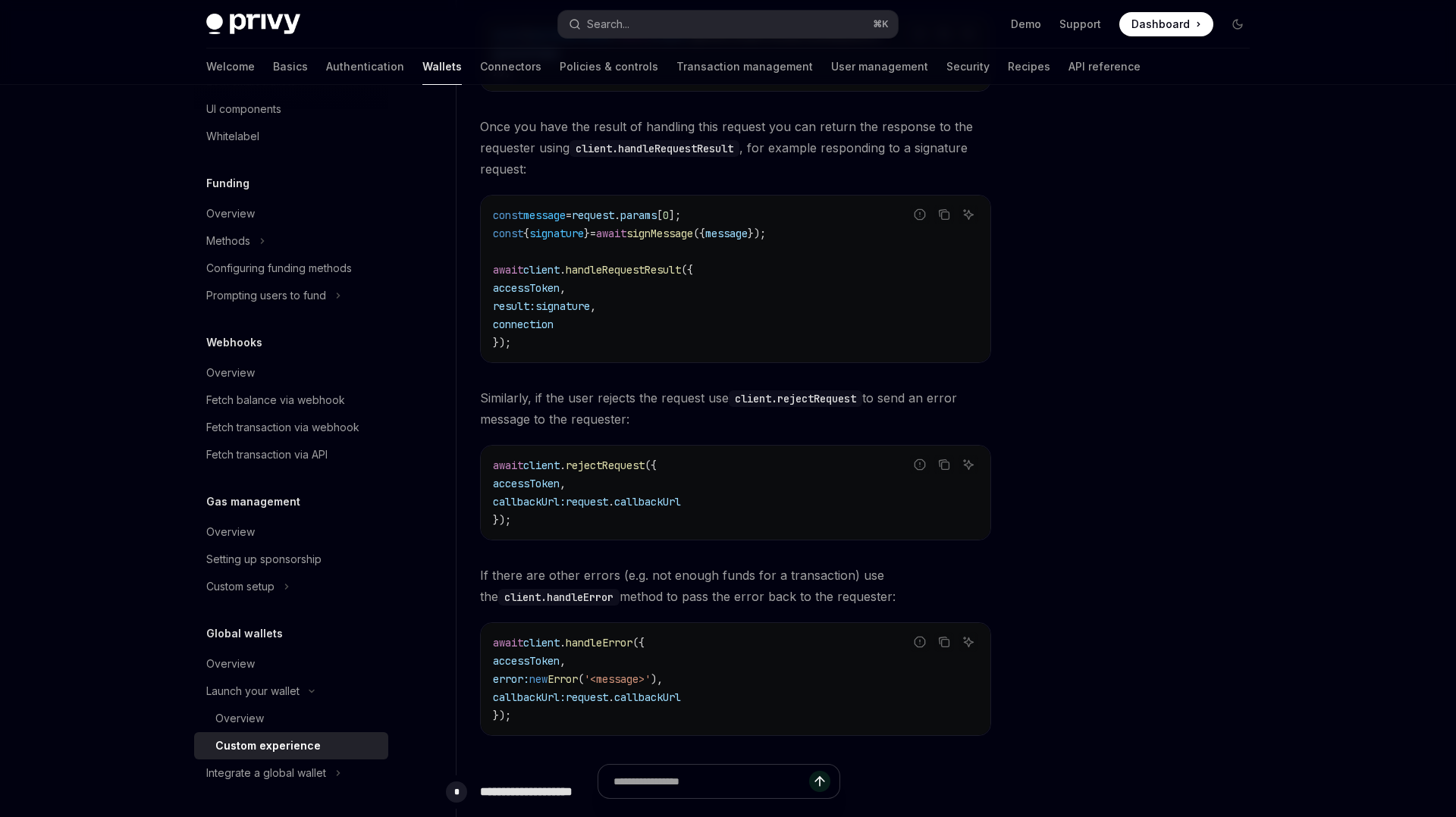
scroll to position [2103, 0]
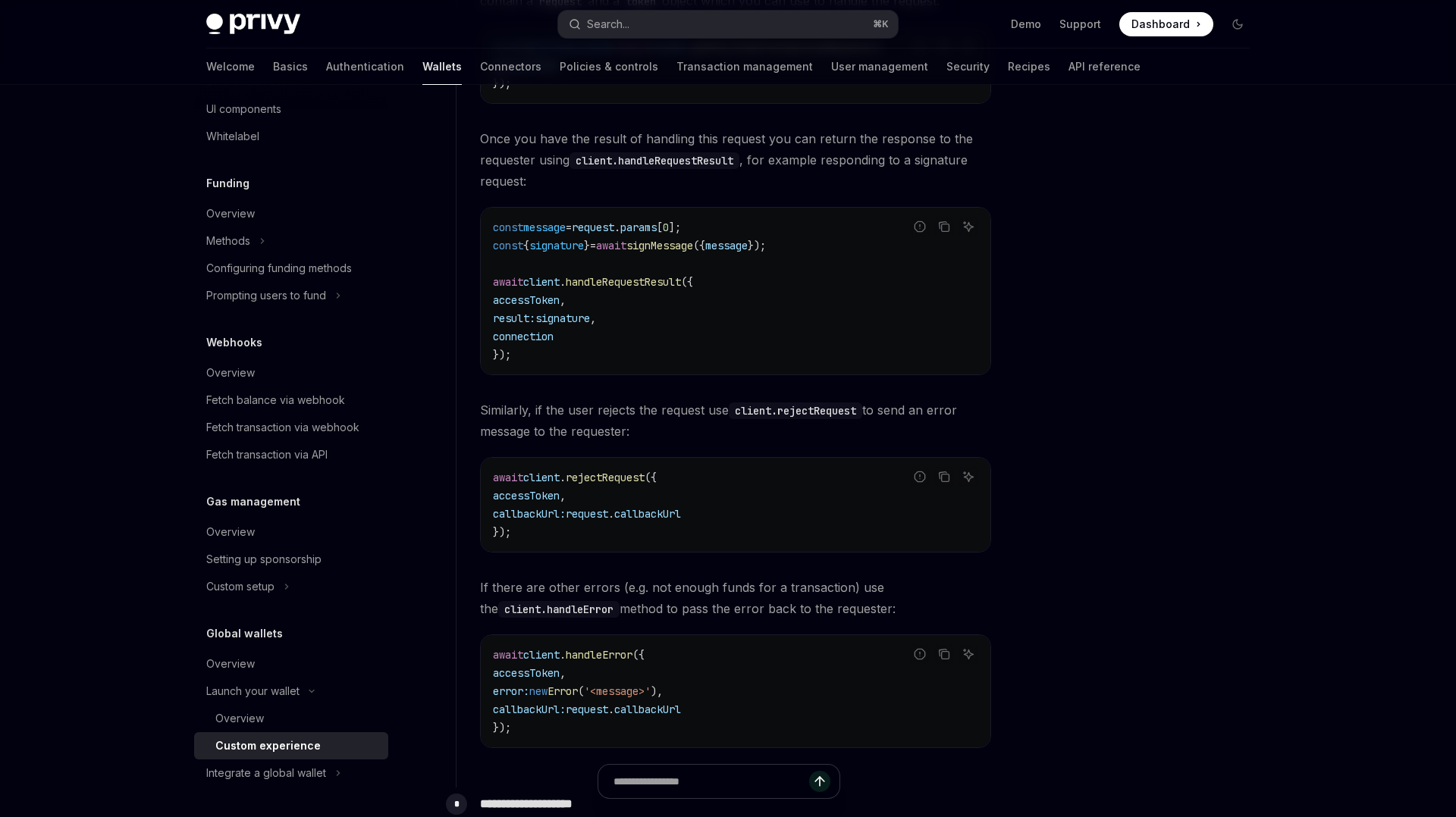
click at [587, 427] on span "Similarly, if the user rejects the request use client.rejectRequest to send an …" at bounding box center [736, 420] width 511 height 43
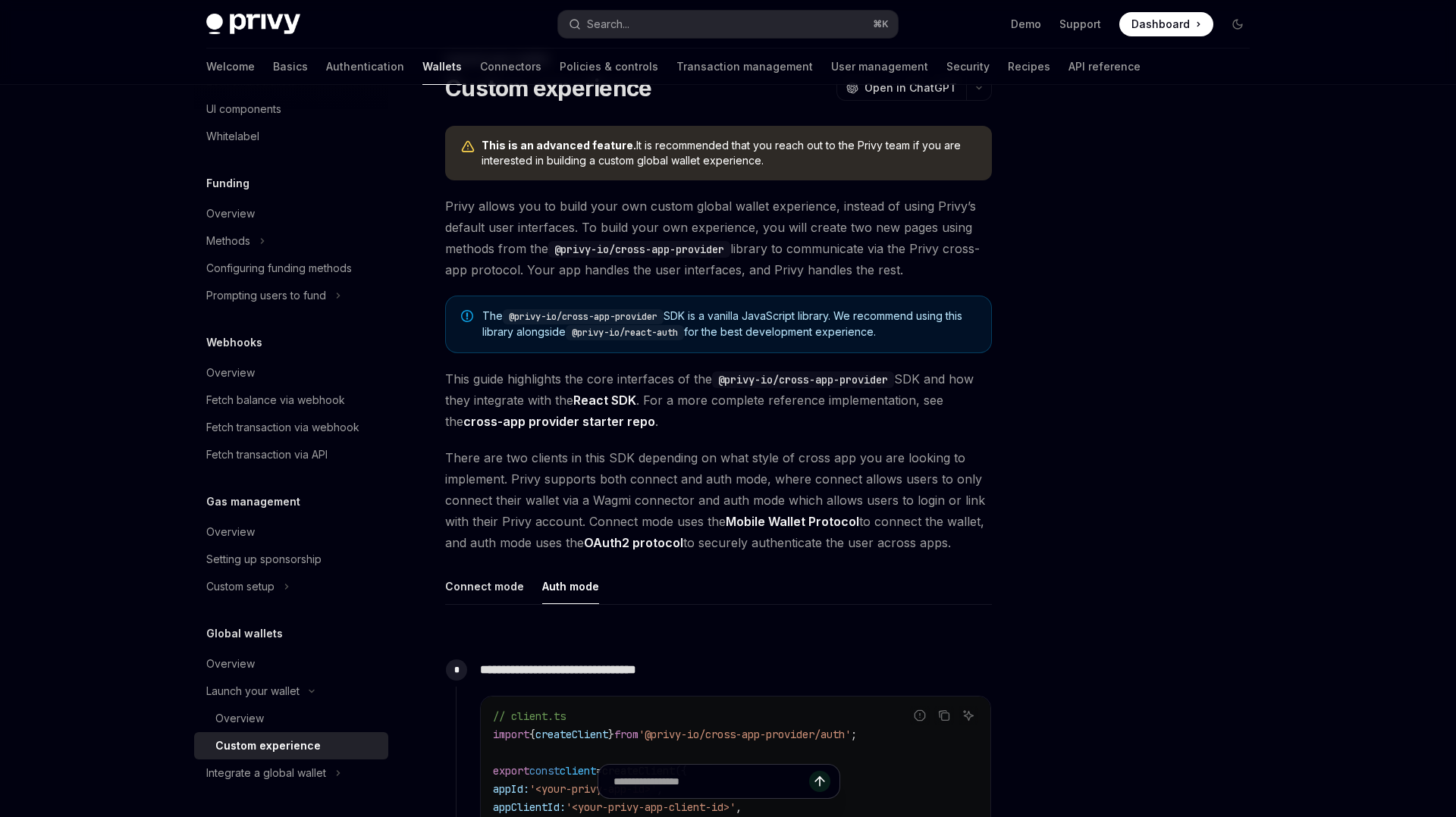
scroll to position [0, 0]
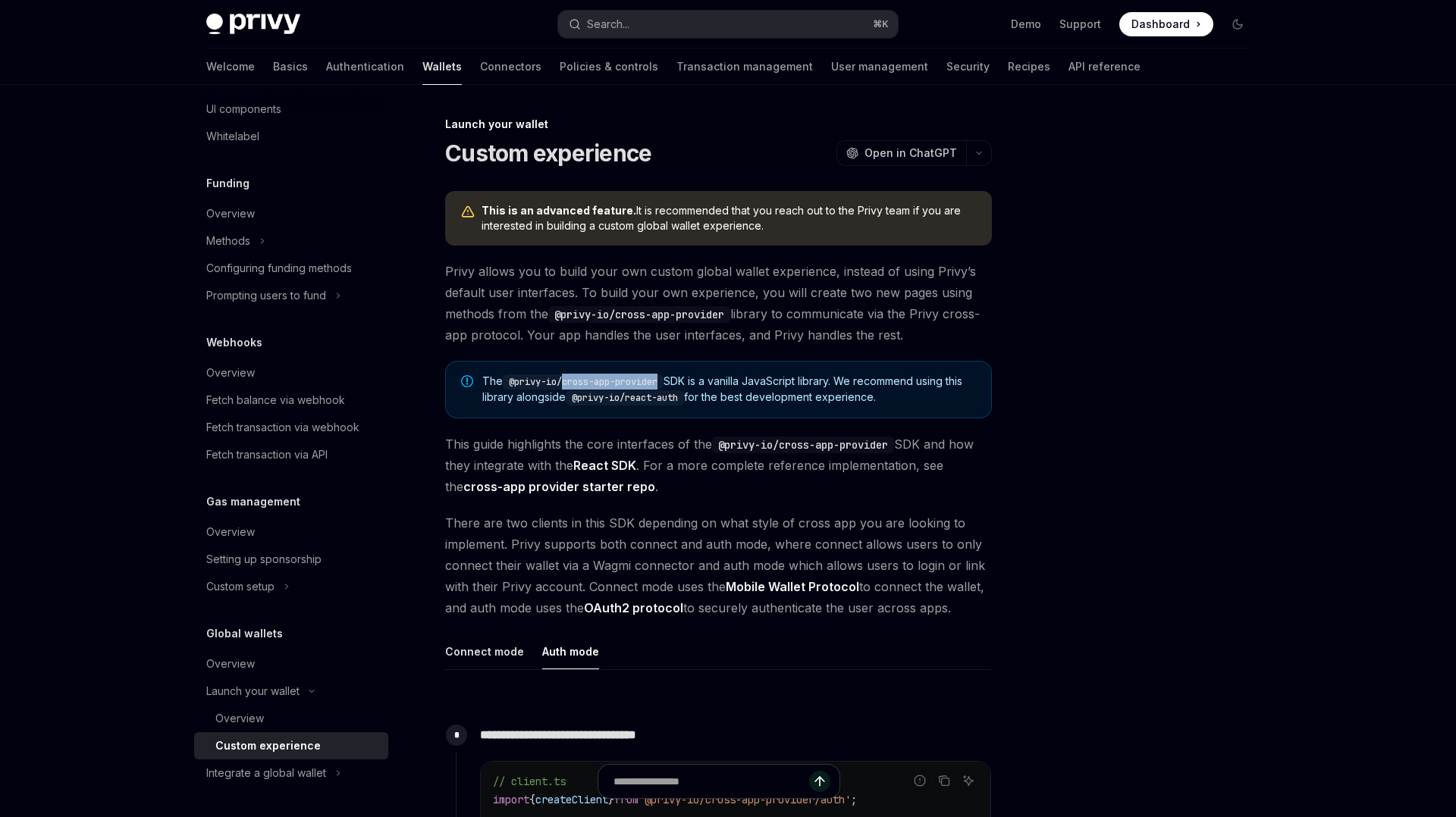
drag, startPoint x: 566, startPoint y: 382, endPoint x: 665, endPoint y: 382, distance: 99.0
click at [664, 382] on code "@privy-io/cross-app-provider" at bounding box center [582, 381] width 161 height 15
copy code "cross-app-provider"
click at [672, 11] on button "Search... ⌘ K" at bounding box center [728, 24] width 340 height 27
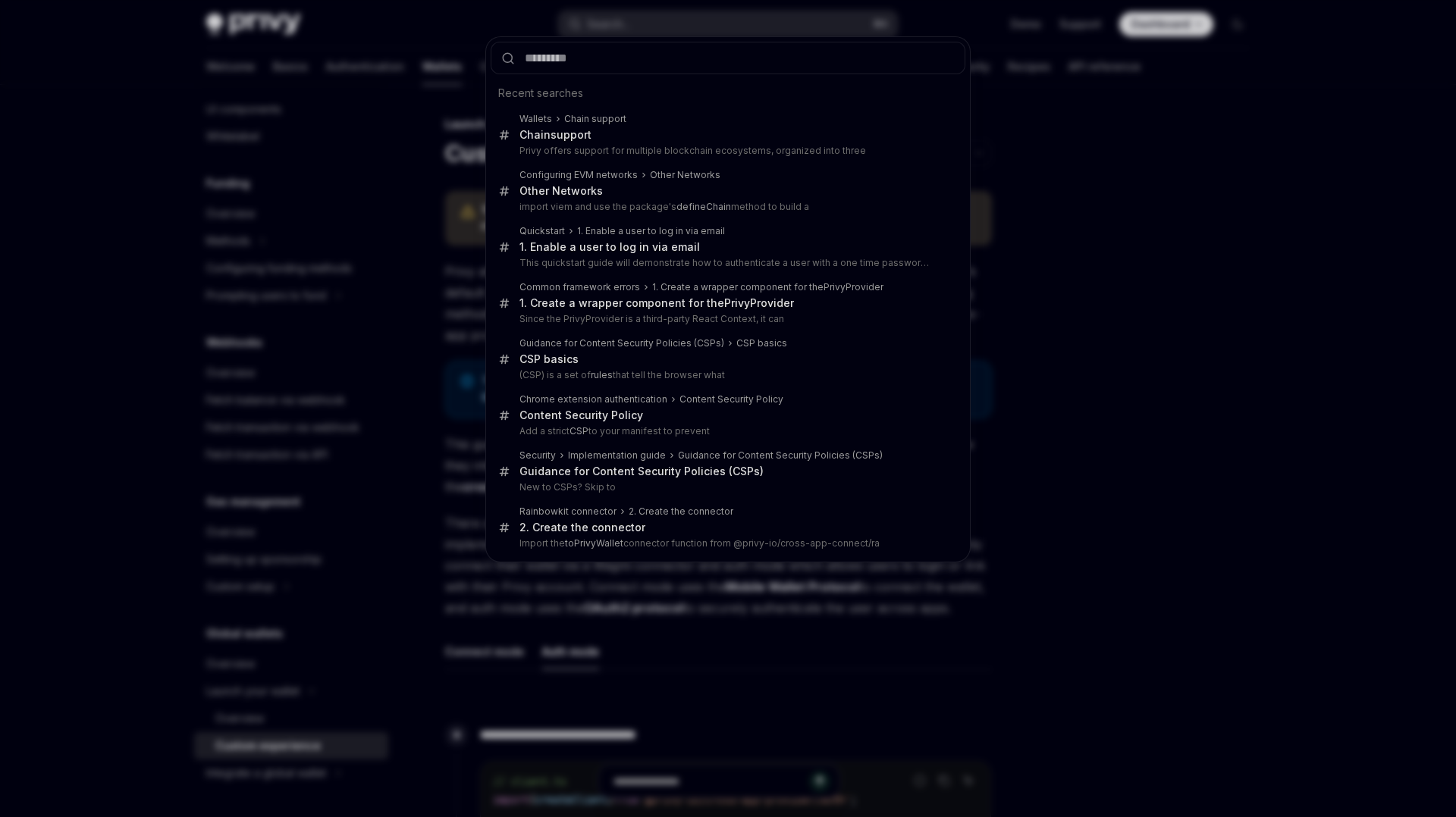
type input "**********"
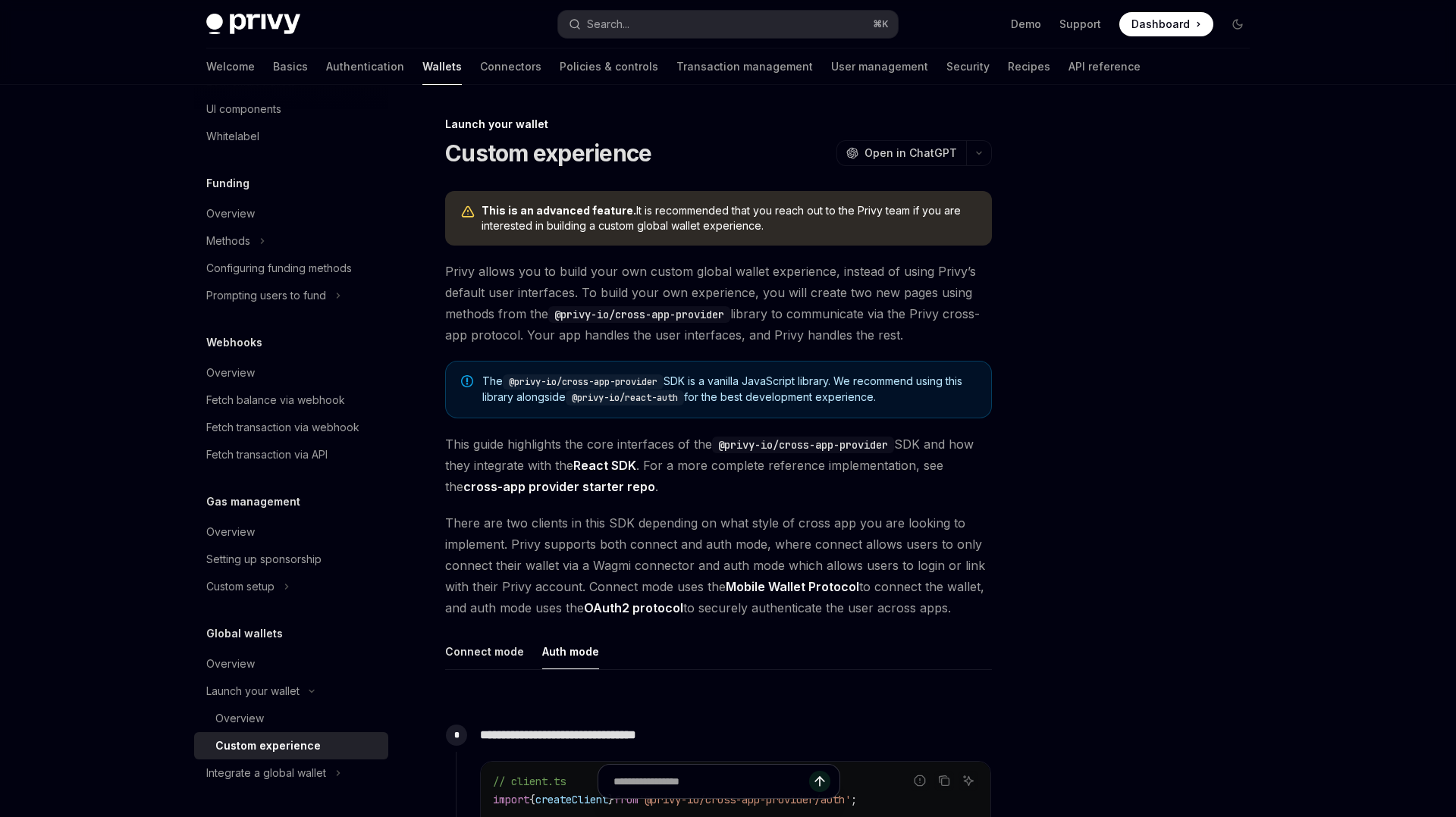
type textarea "*"
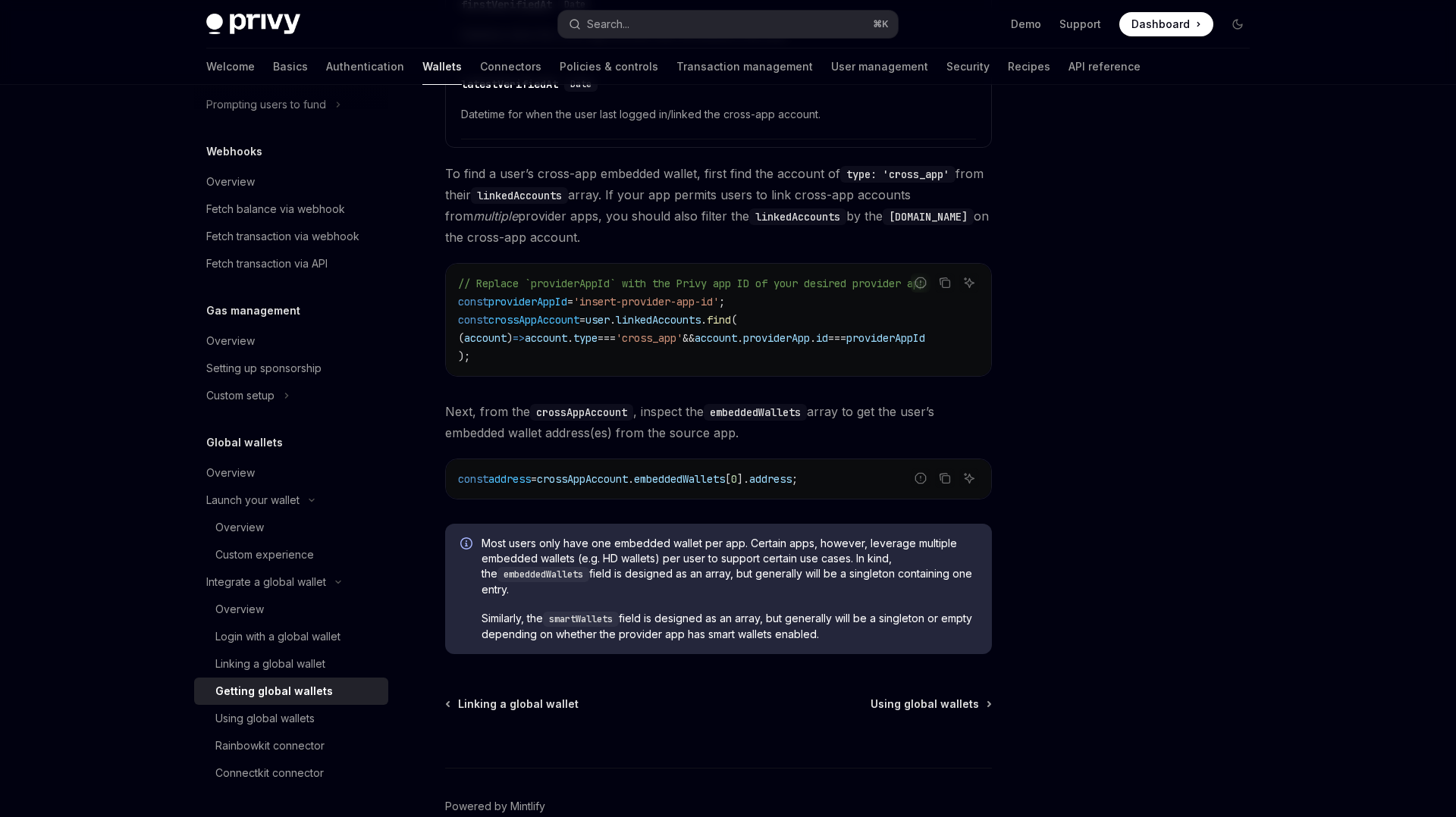
scroll to position [1053, 0]
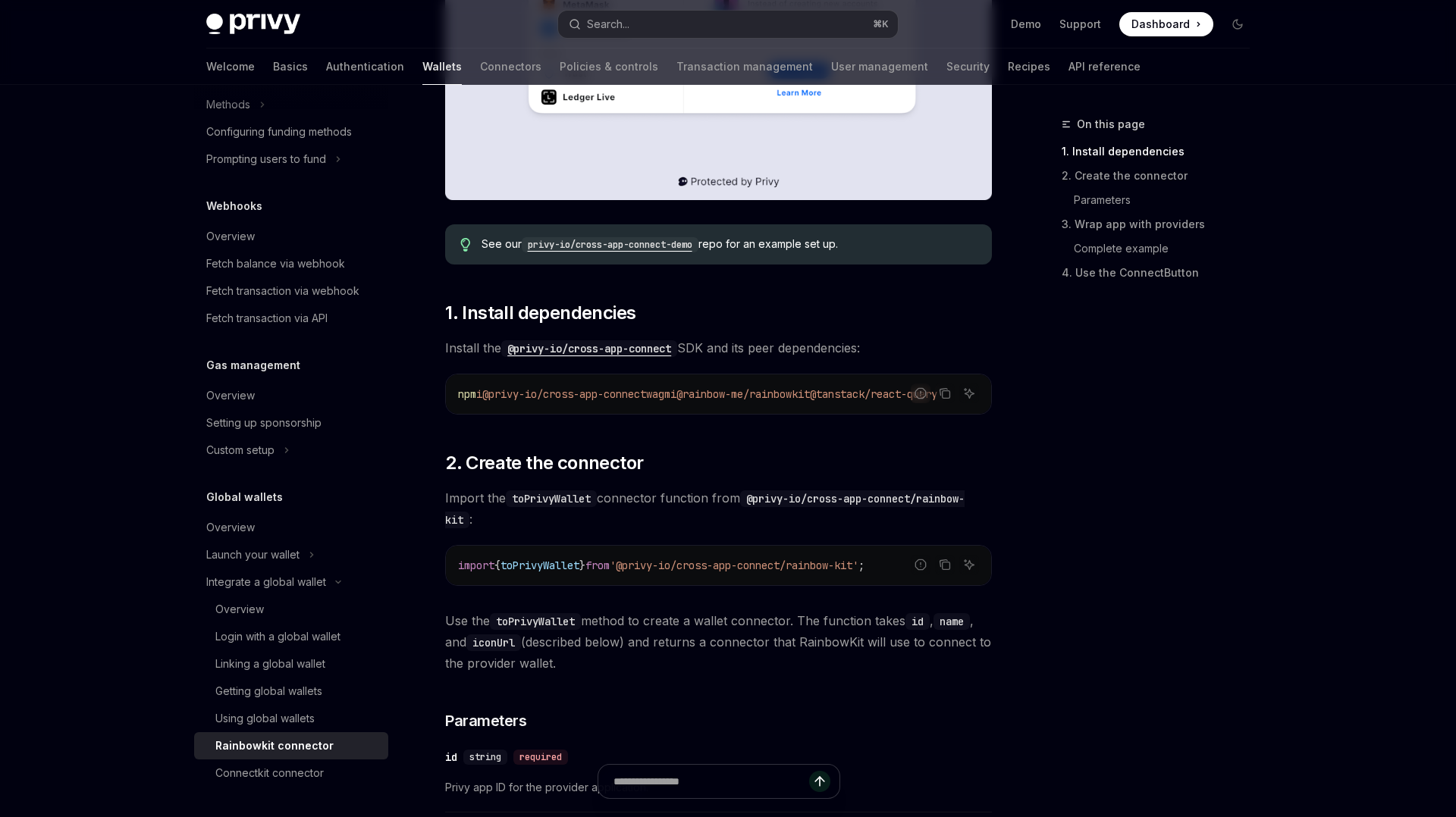
scroll to position [0, 38]
click at [677, 390] on span "@rainbow-me/rainbowkit" at bounding box center [743, 394] width 133 height 14
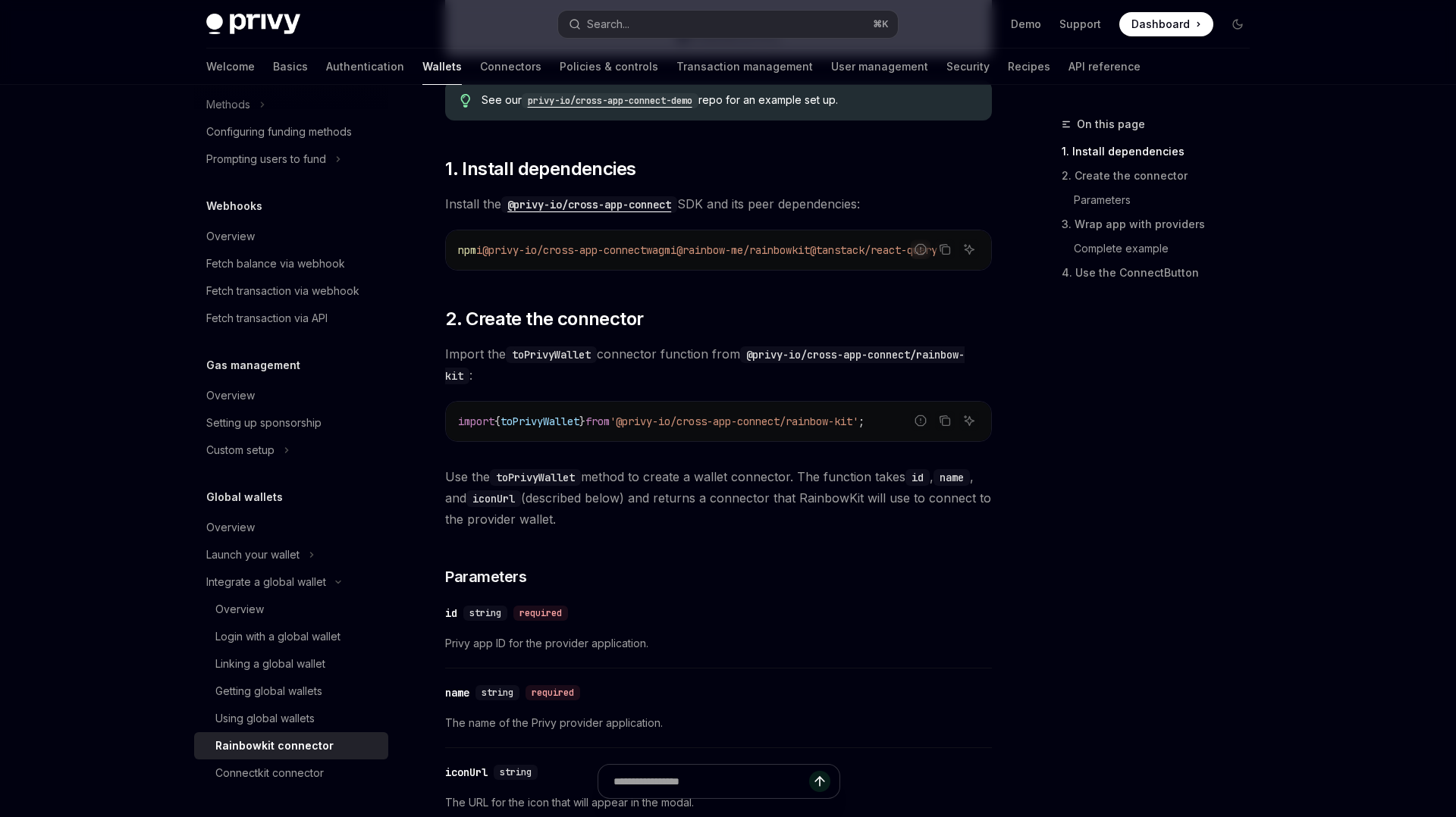
scroll to position [702, 0]
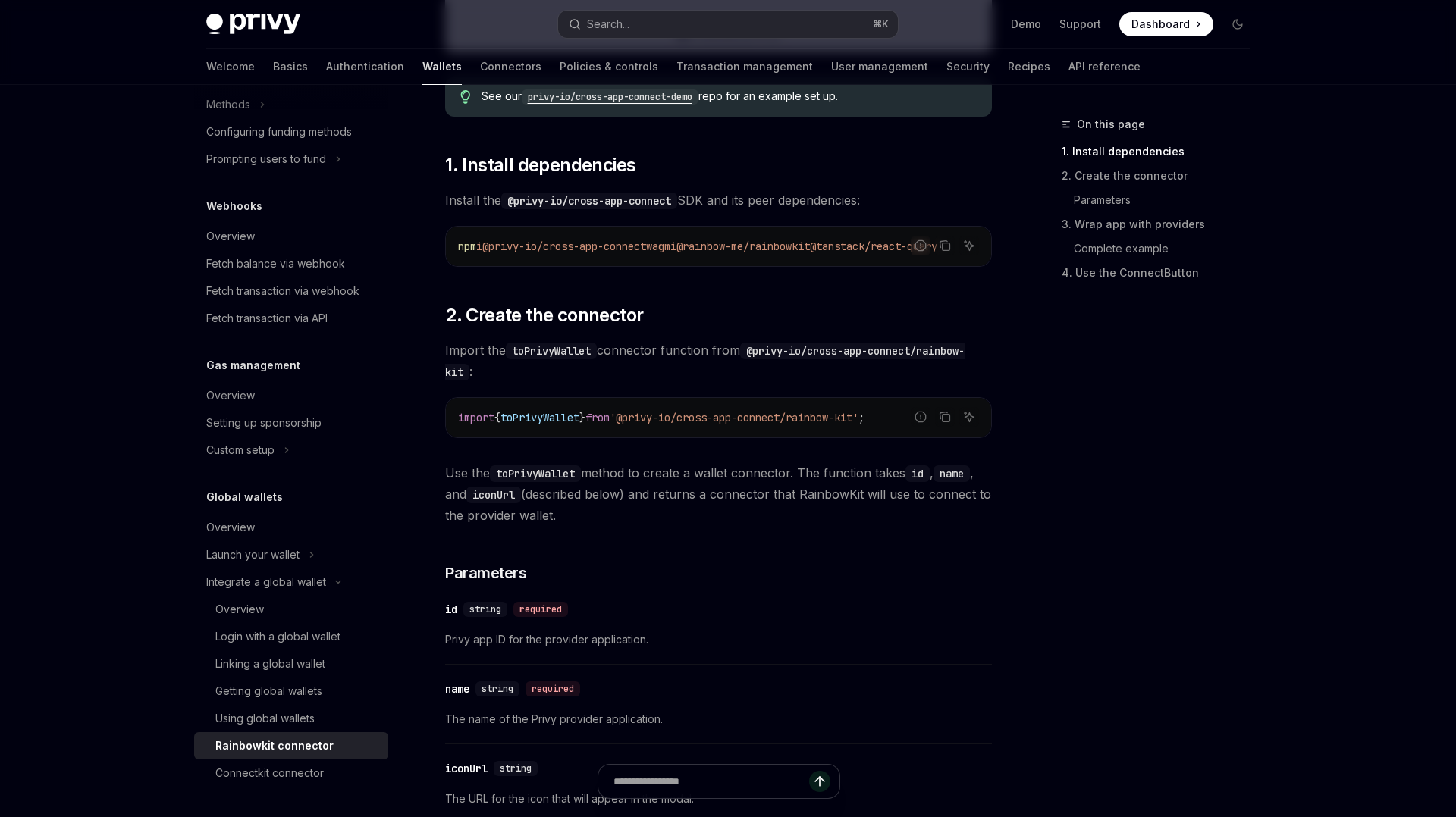
drag, startPoint x: 483, startPoint y: 246, endPoint x: 892, endPoint y: 255, distance: 409.1
click at [892, 255] on div "npm i @privy-io/cross-app-connect wagmi @rainbow-me/rainbowkit @tanstack/react-…" at bounding box center [719, 246] width 545 height 40
click at [882, 253] on div at bounding box center [882, 253] width 0 height 0
click at [863, 244] on span "@tanstack/react-query" at bounding box center [874, 246] width 127 height 14
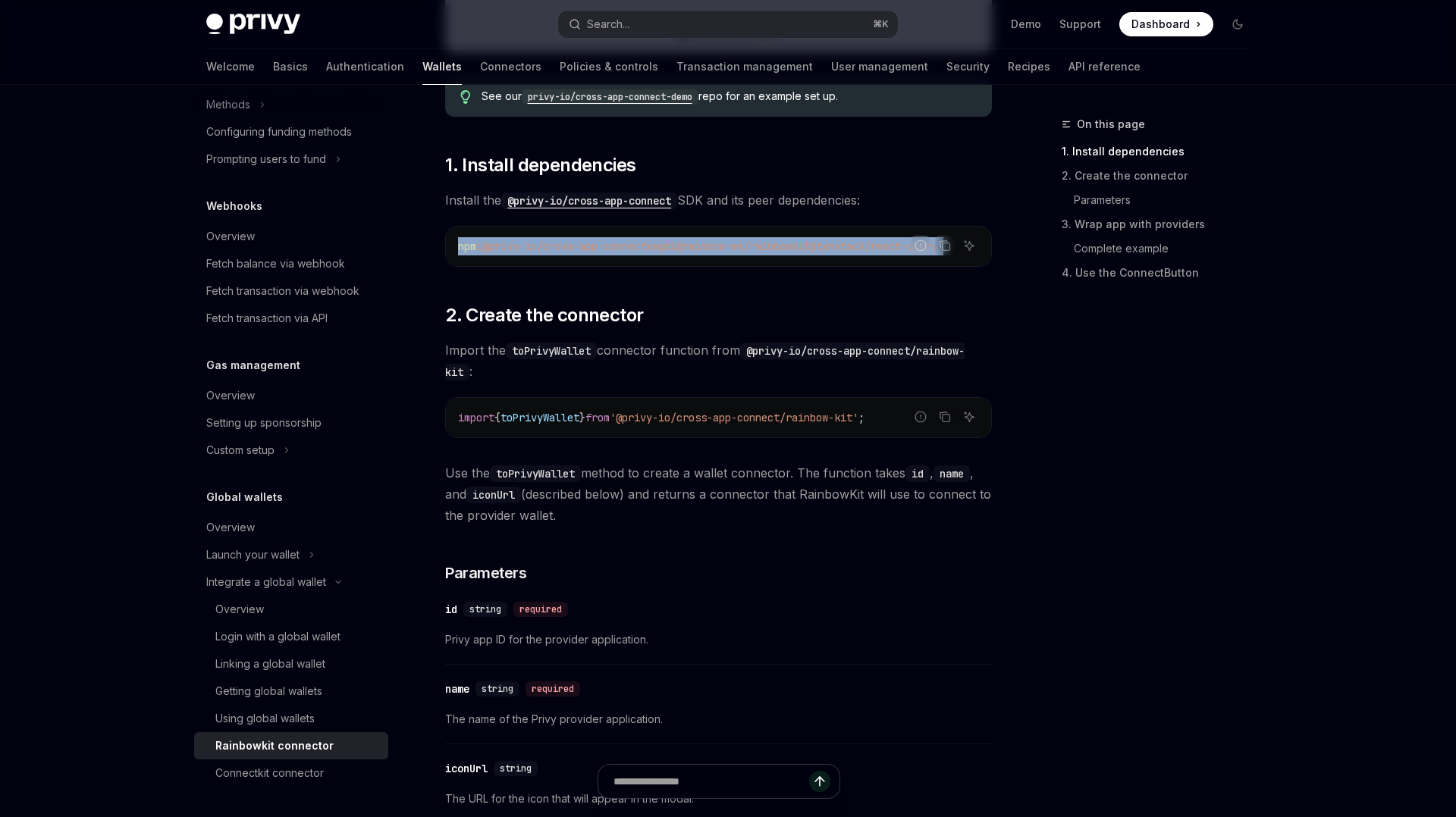
click at [863, 244] on span "@tanstack/react-query" at bounding box center [874, 246] width 127 height 14
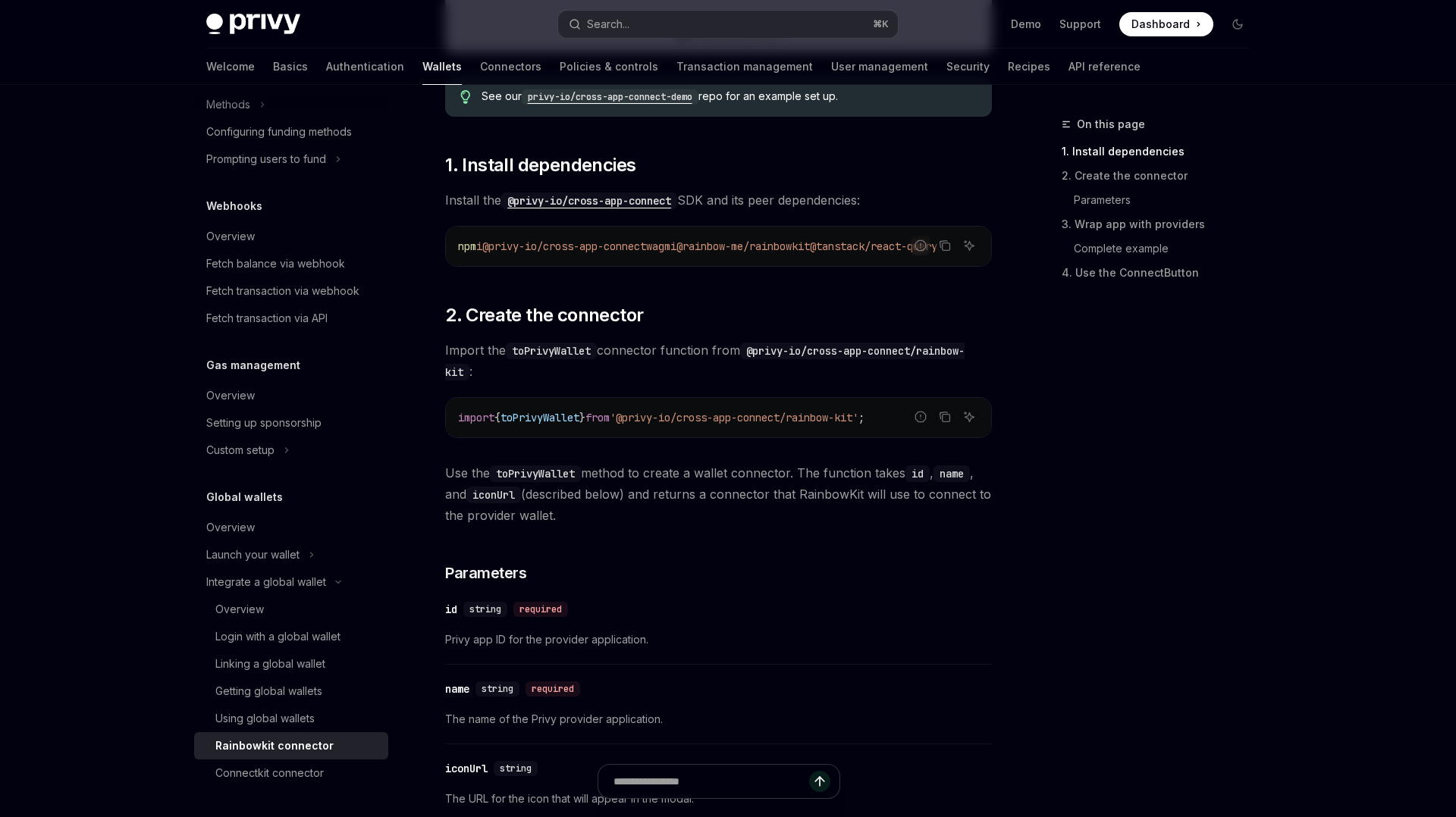
click at [863, 240] on span "@tanstack/react-query" at bounding box center [874, 246] width 127 height 14
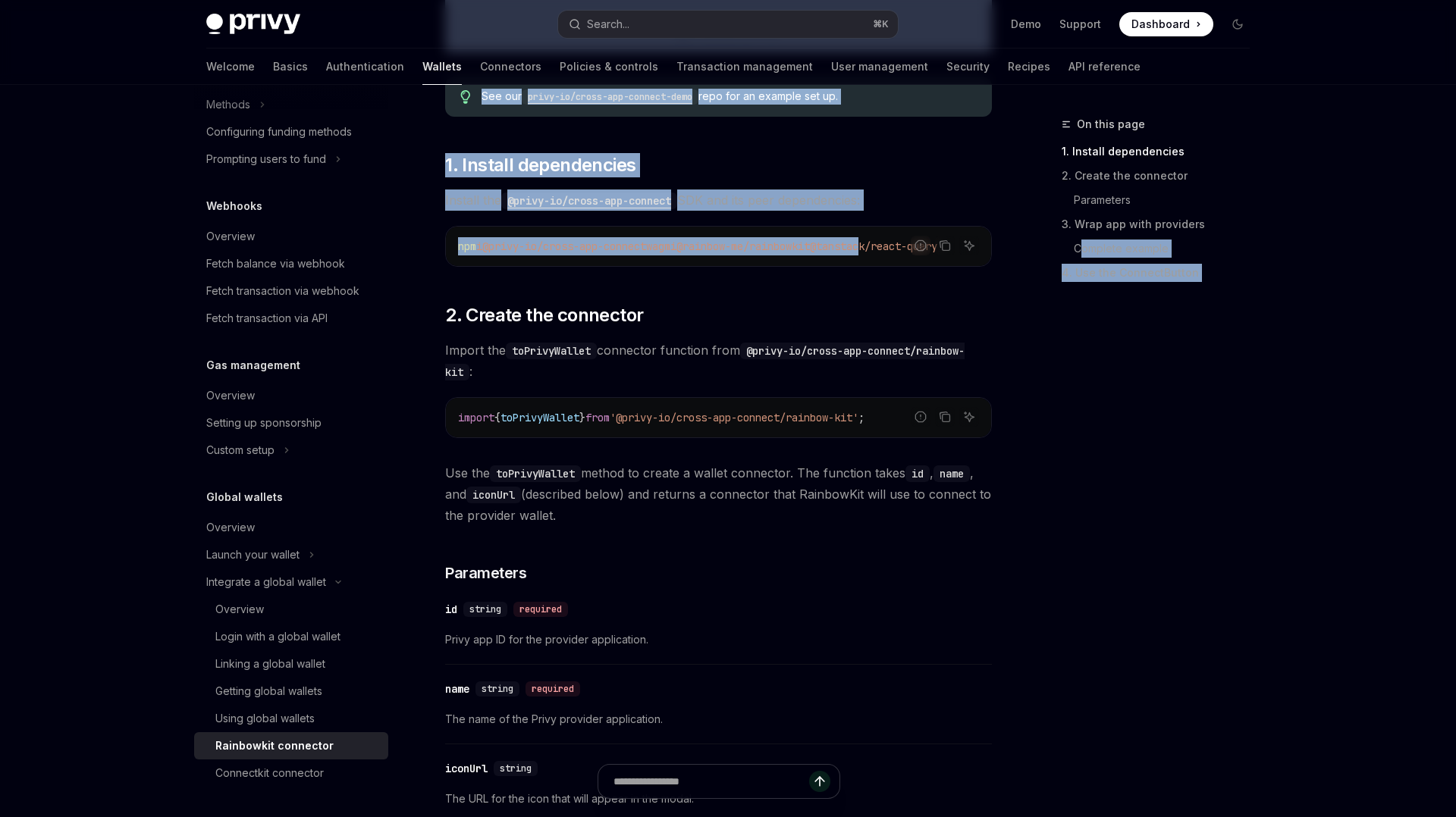
drag, startPoint x: 863, startPoint y: 248, endPoint x: 1053, endPoint y: 250, distance: 190.0
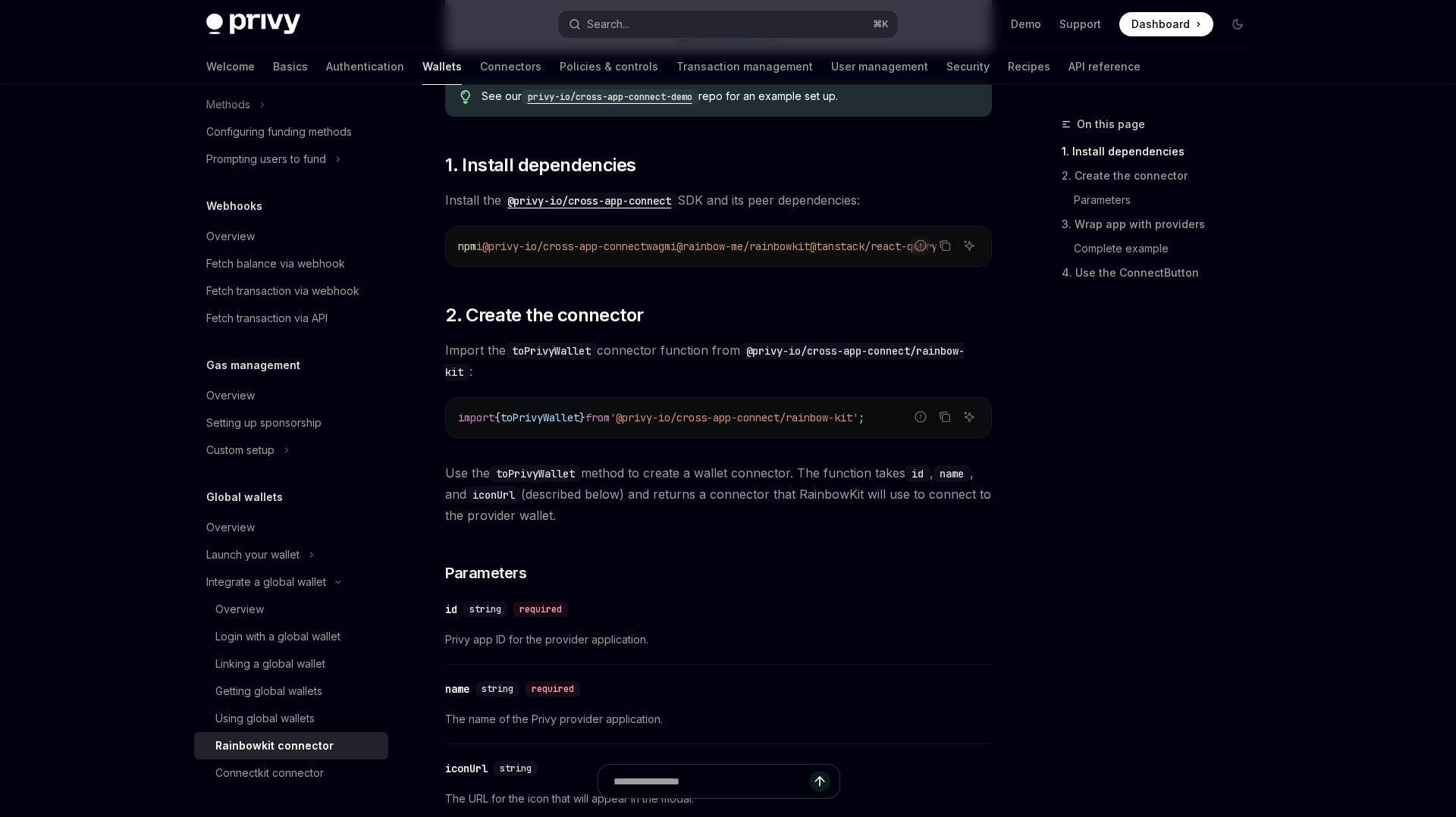
click at [787, 241] on span "@rainbow-me/rainbowkit" at bounding box center [743, 246] width 133 height 14
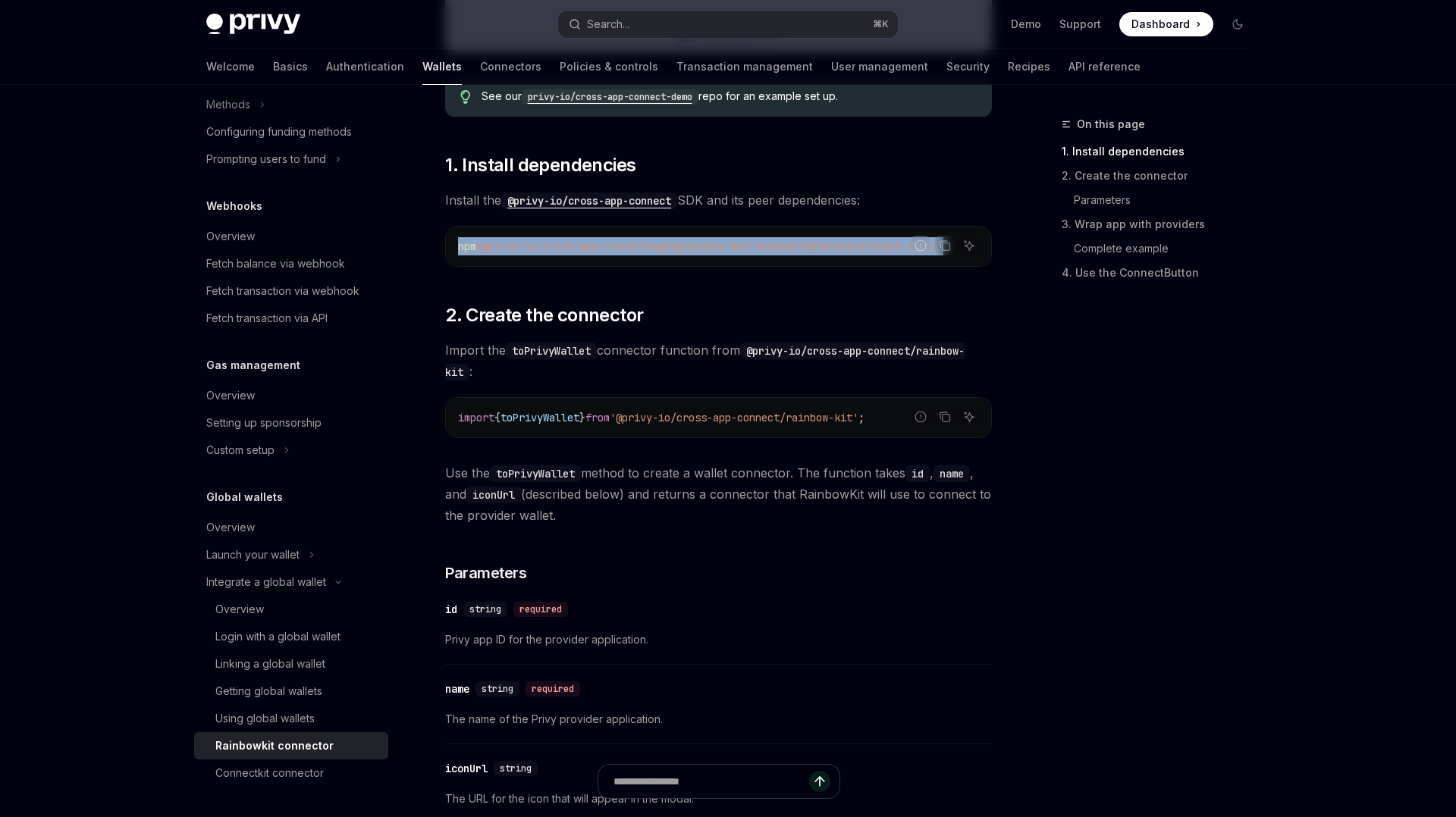
click at [787, 241] on span "@rainbow-me/rainbowkit" at bounding box center [743, 246] width 133 height 14
click at [778, 218] on div at bounding box center [778, 218] width 0 height 0
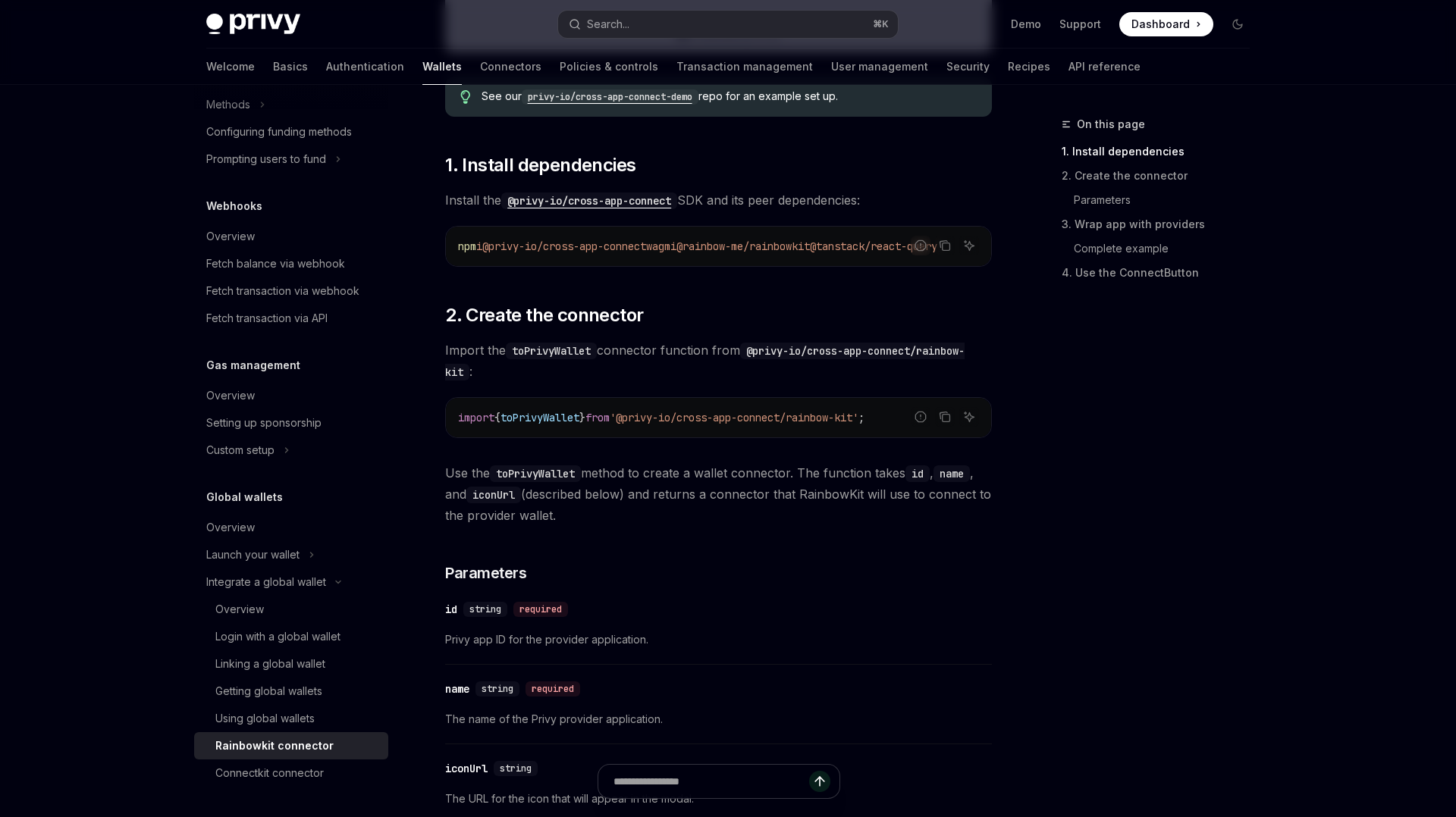
click at [675, 252] on code "npm i @privy-io/cross-app-connect wagmi @rainbow-me/rainbowkit @tanstack/react-…" at bounding box center [719, 246] width 521 height 19
click at [942, 248] on icon "Copy the contents from the code block" at bounding box center [945, 245] width 12 height 12
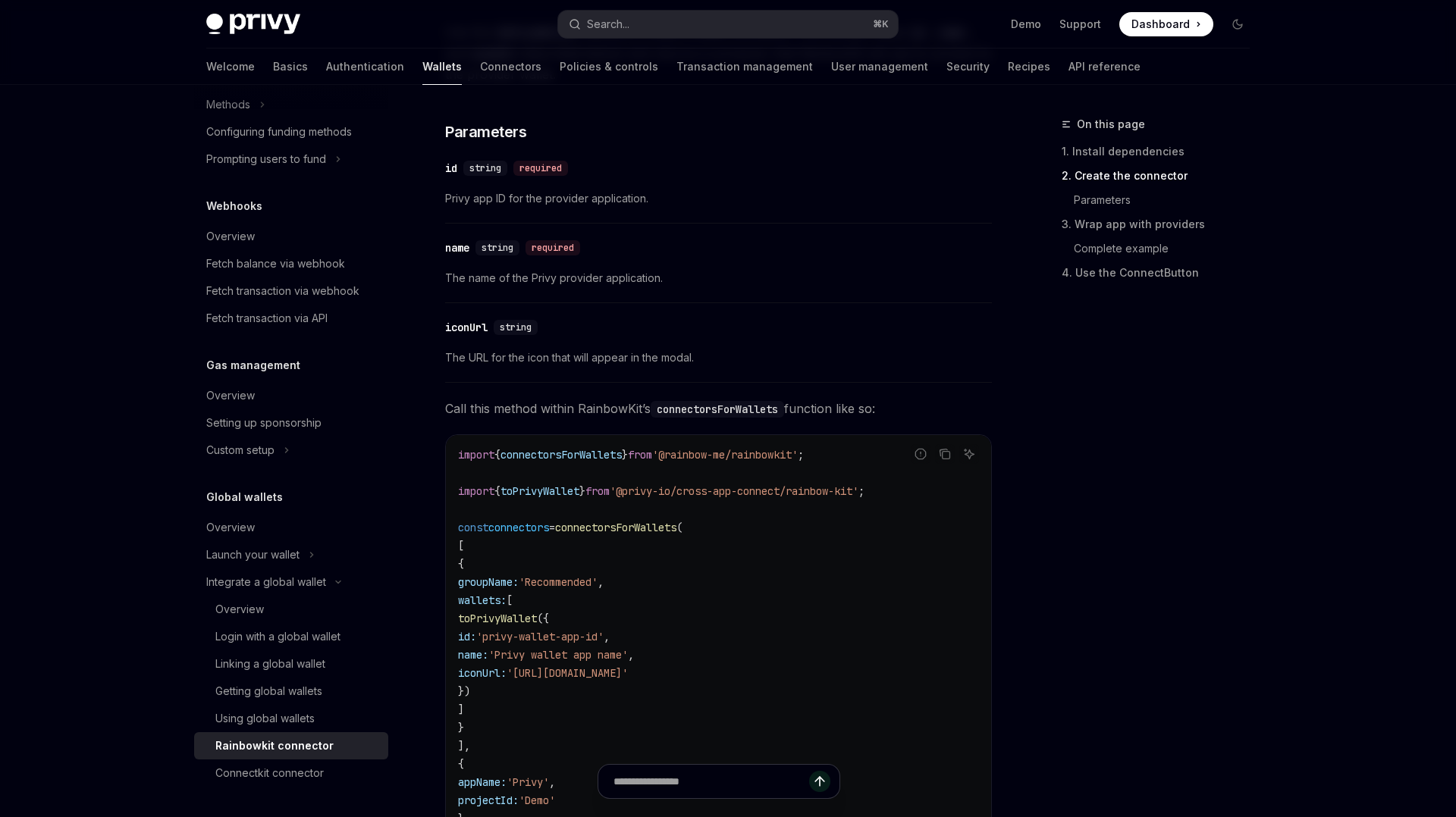
scroll to position [1119, 0]
